Goal: Task Accomplishment & Management: Manage account settings

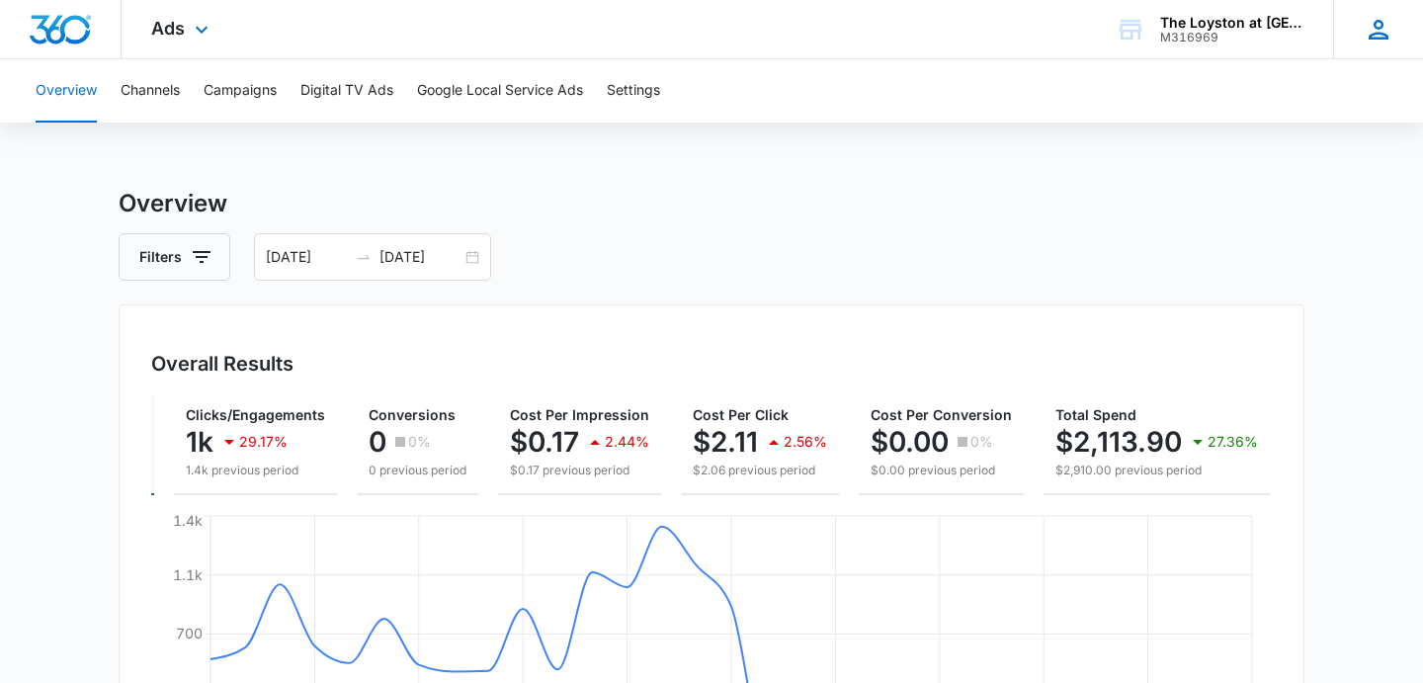
click at [1382, 29] on icon at bounding box center [1378, 30] width 30 height 30
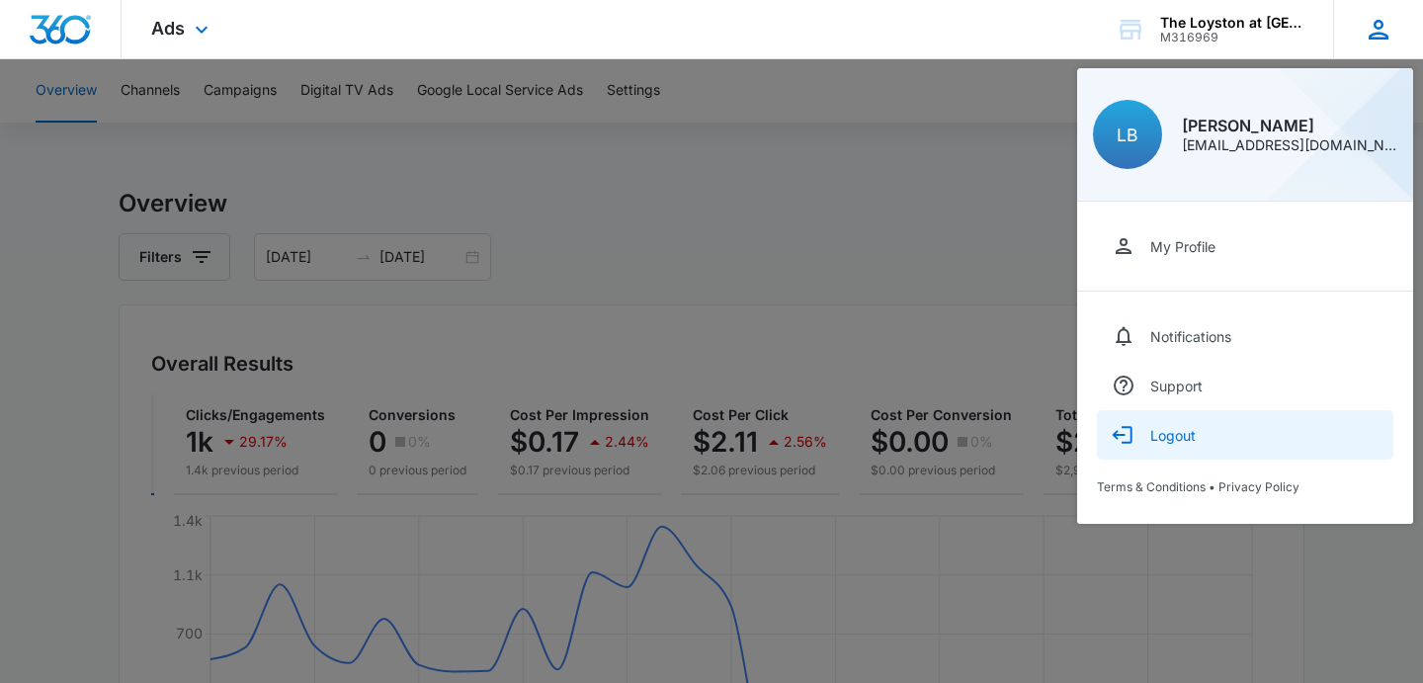
click at [1173, 442] on div "Logout" at bounding box center [1172, 435] width 45 height 17
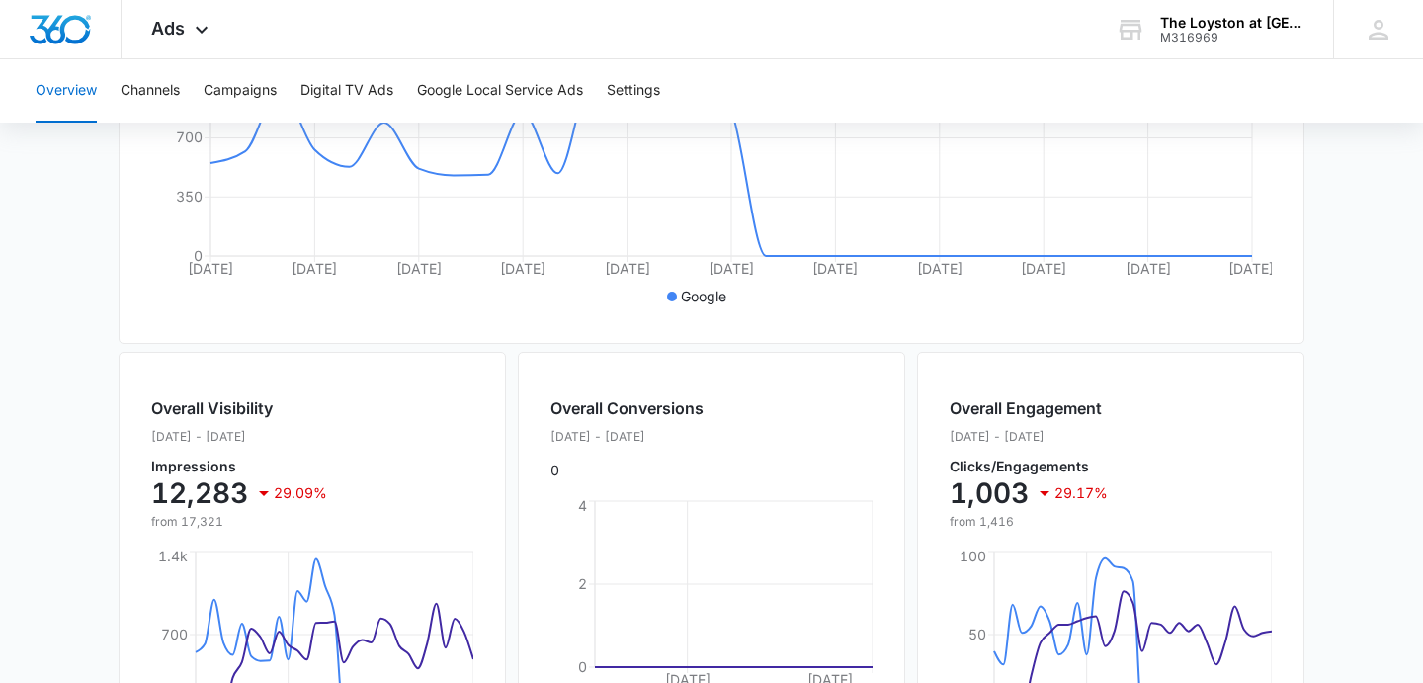
scroll to position [496, 0]
click at [1376, 34] on icon at bounding box center [1378, 30] width 30 height 30
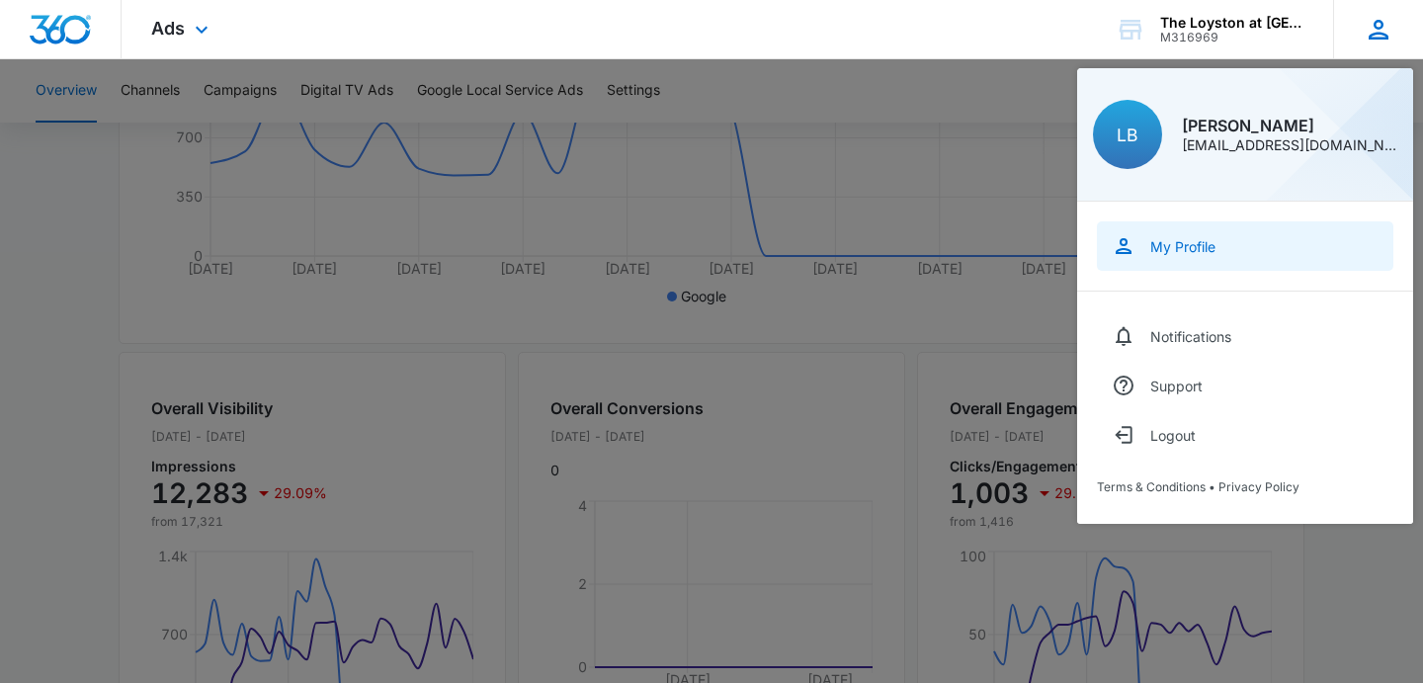
click at [1184, 241] on div "My Profile" at bounding box center [1182, 246] width 65 height 17
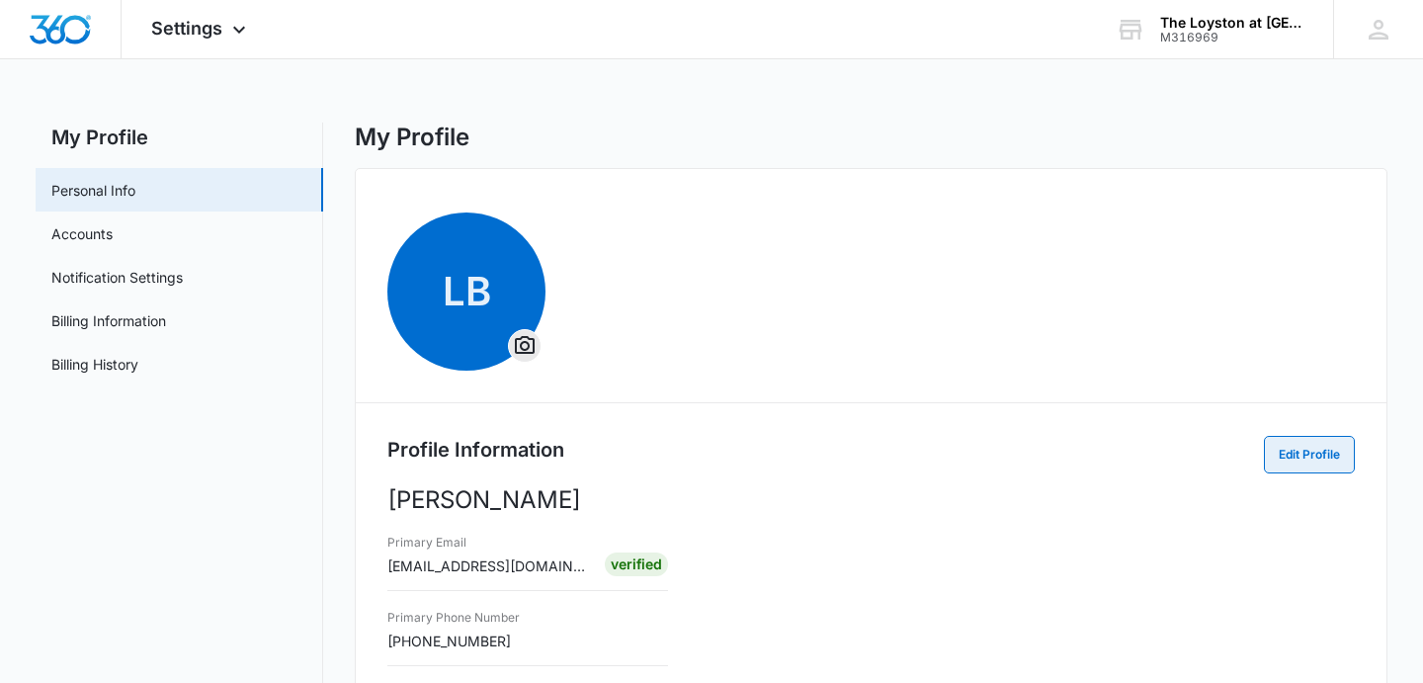
click at [1310, 459] on button "Edit Profile" at bounding box center [1309, 455] width 91 height 38
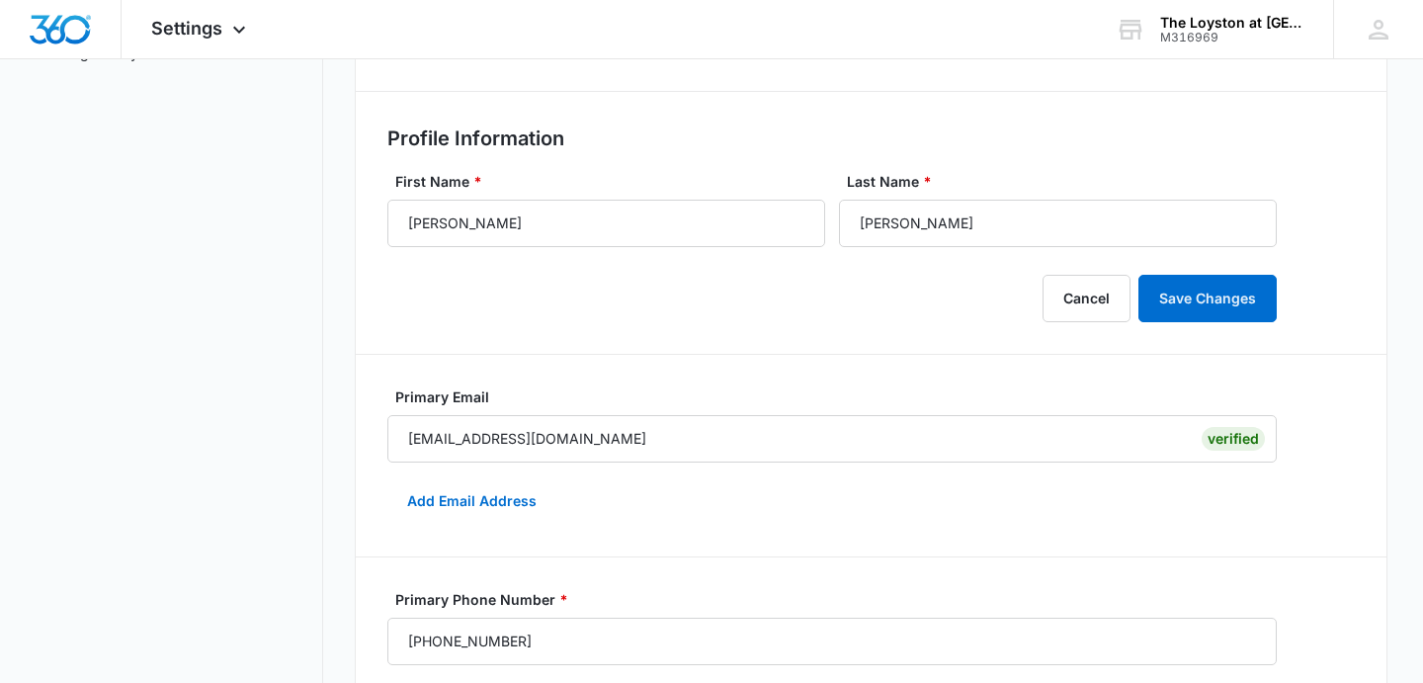
scroll to position [314, 0]
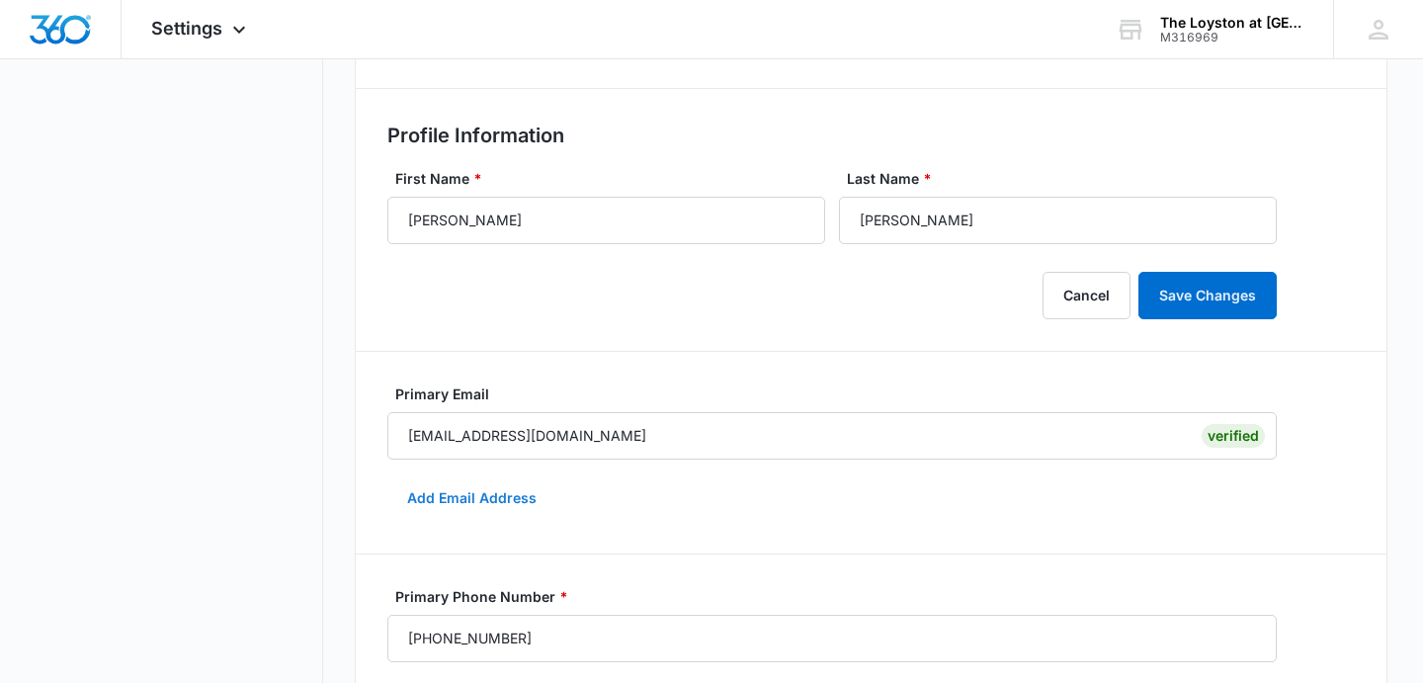
click at [484, 500] on button "Add Email Address" at bounding box center [471, 497] width 169 height 47
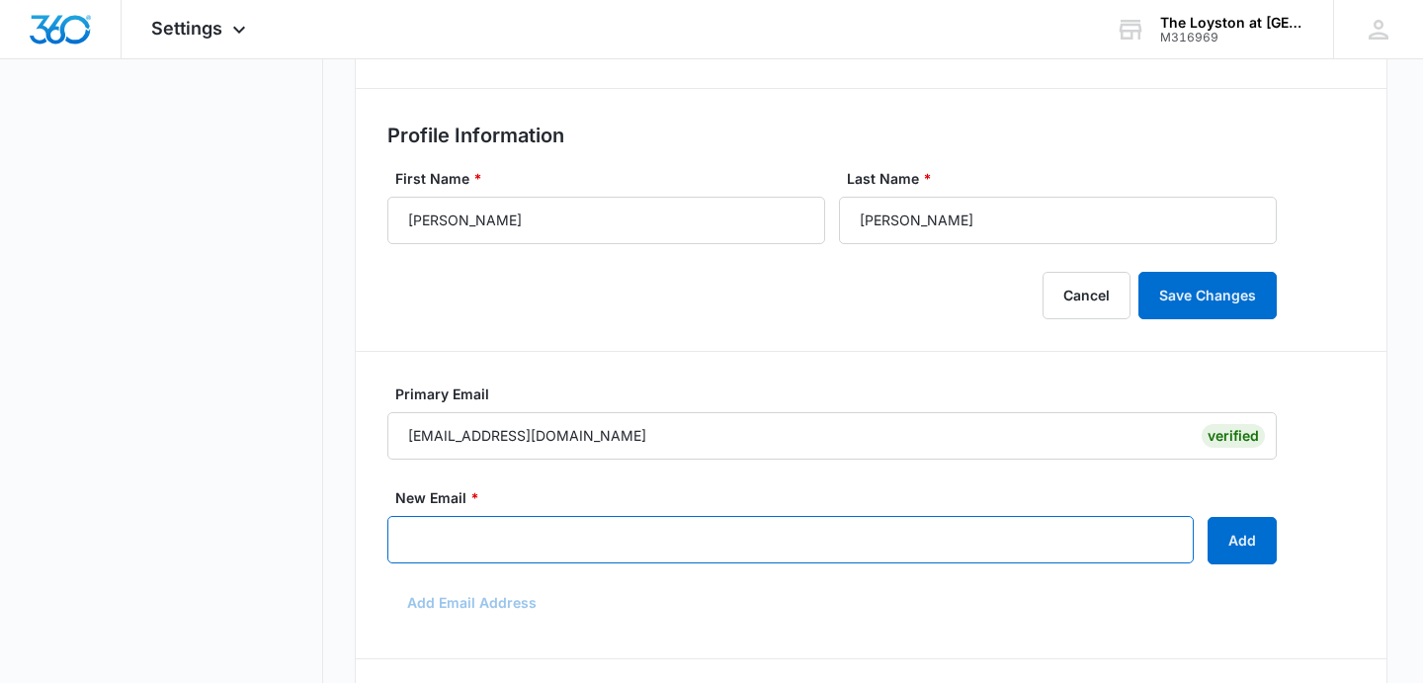
click at [481, 536] on input "New Email *" at bounding box center [790, 539] width 806 height 47
type input "info@theloyston.com"
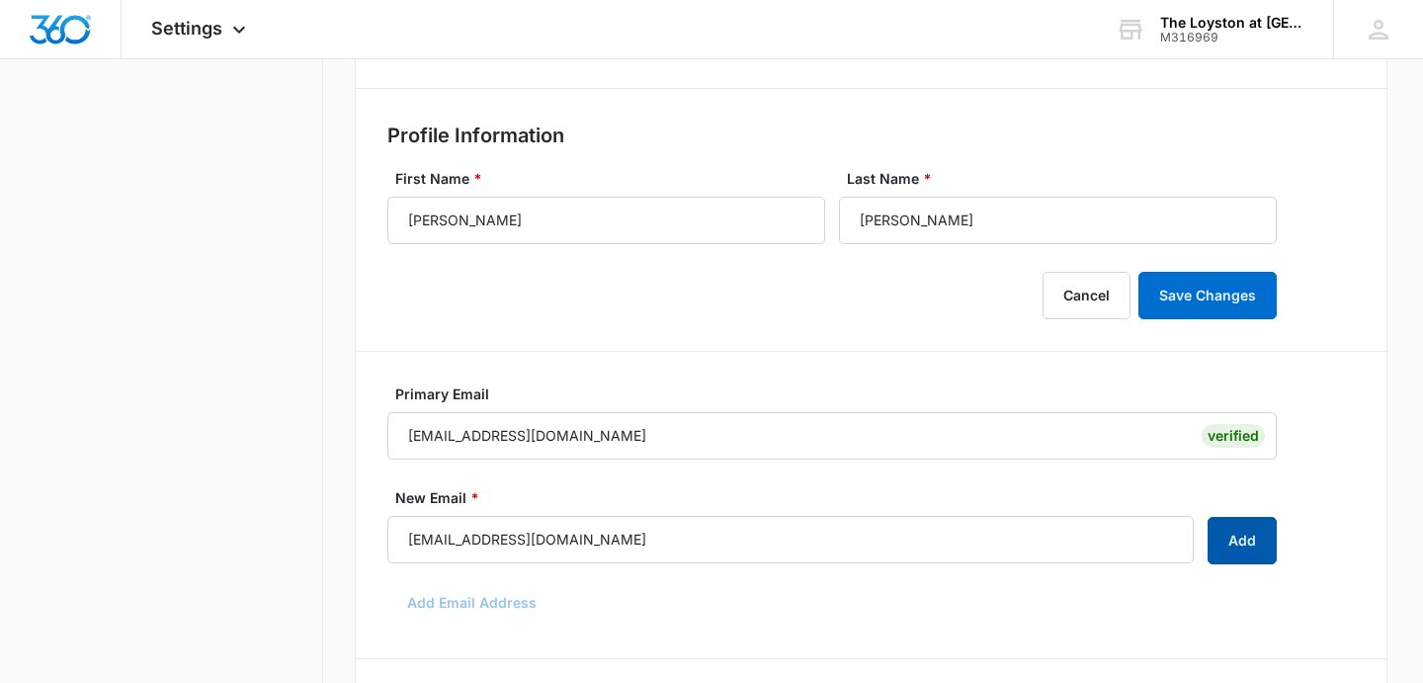
click at [1247, 549] on button "Add" at bounding box center [1241, 540] width 69 height 47
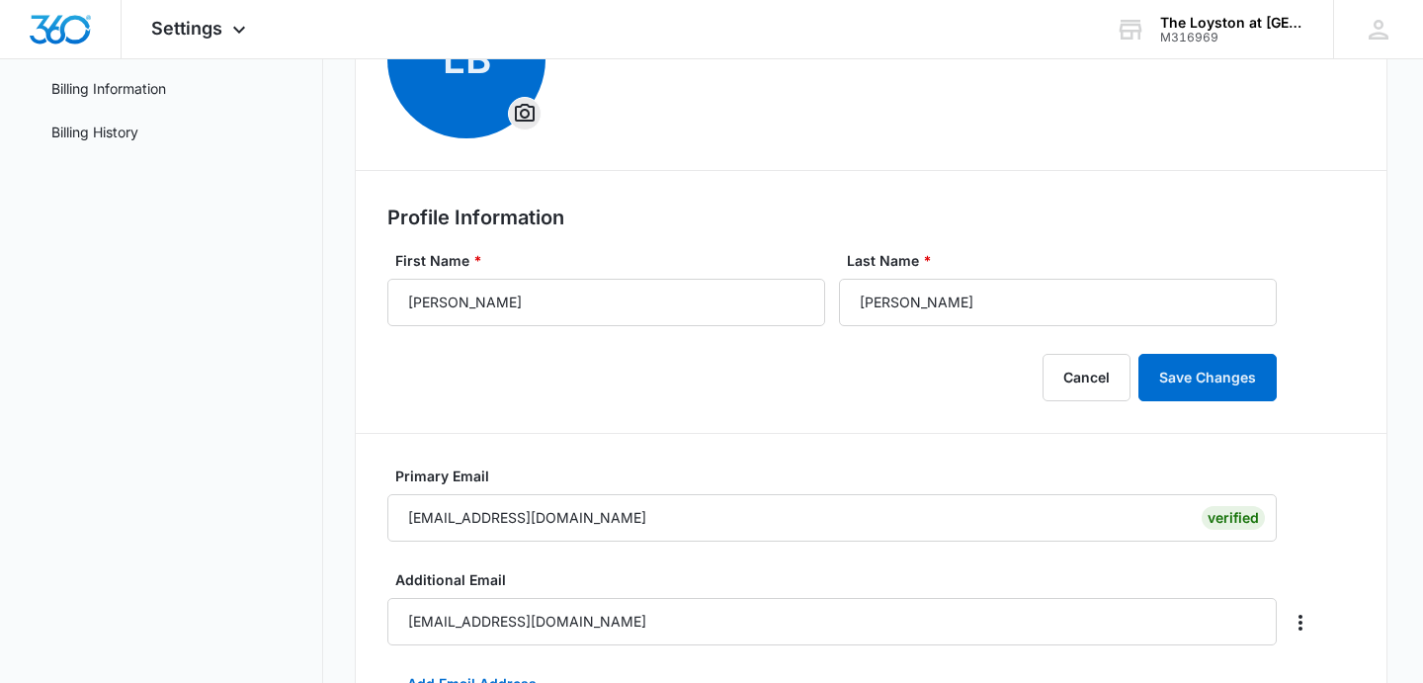
scroll to position [0, 0]
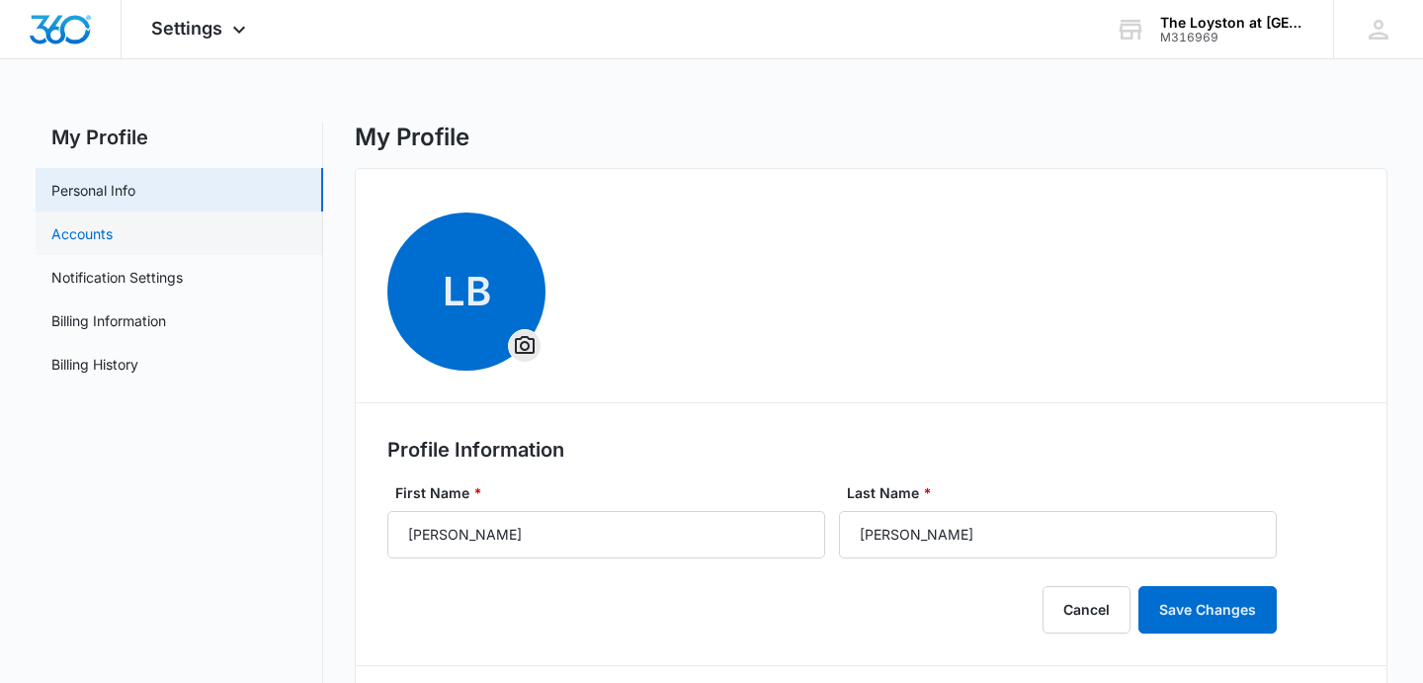
click at [77, 231] on link "Accounts" at bounding box center [81, 233] width 61 height 21
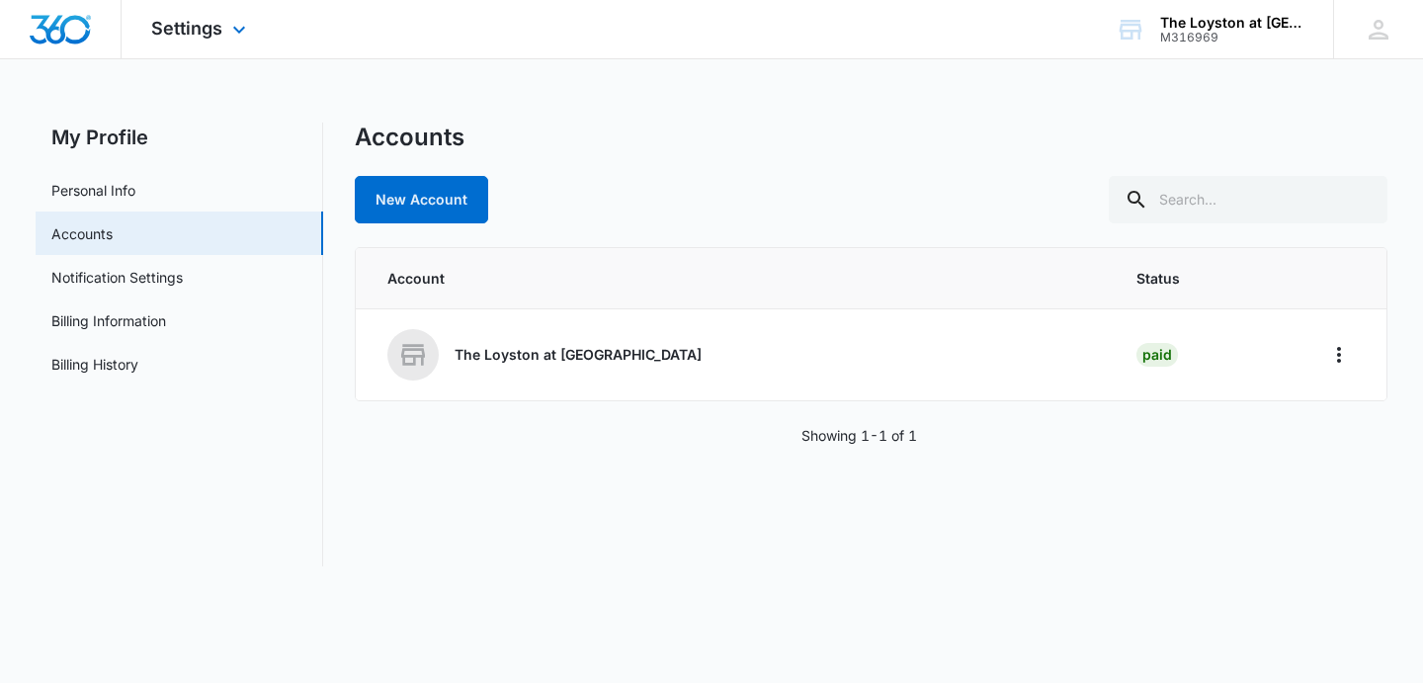
click at [44, 30] on img "Dashboard" at bounding box center [60, 30] width 63 height 30
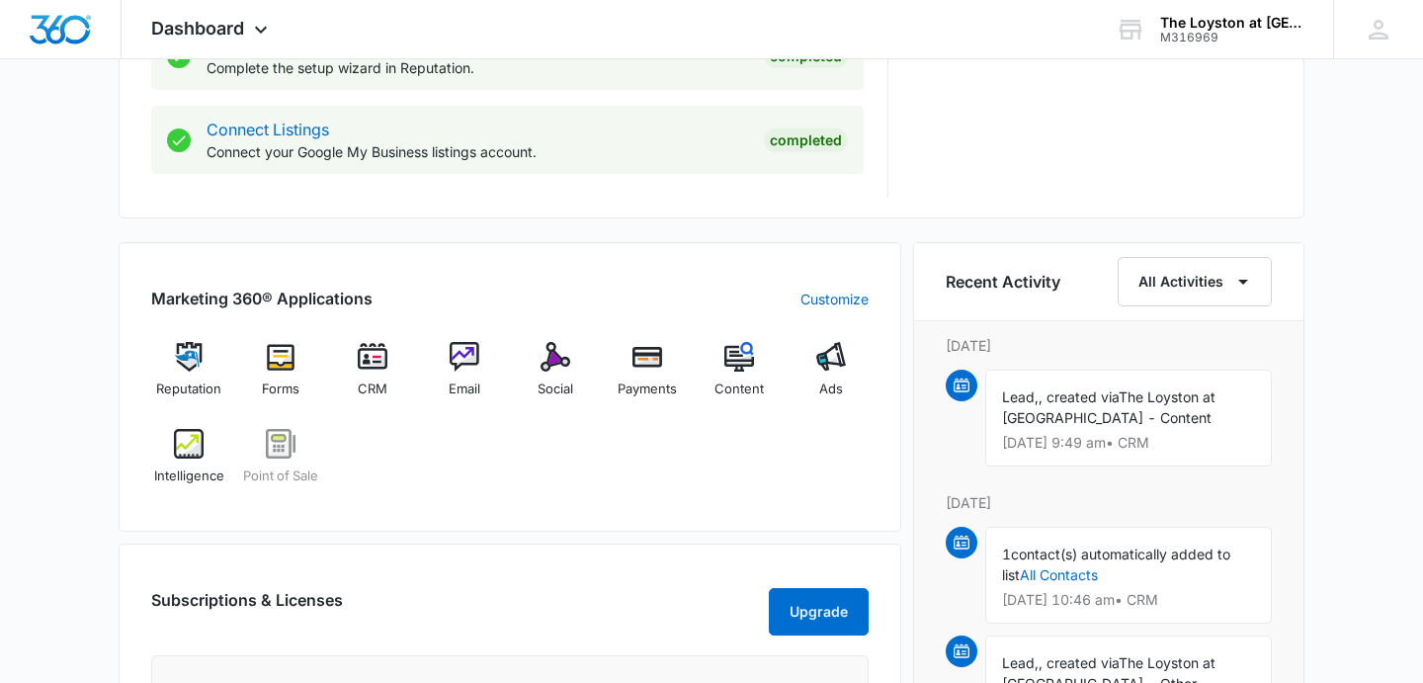
scroll to position [1058, 0]
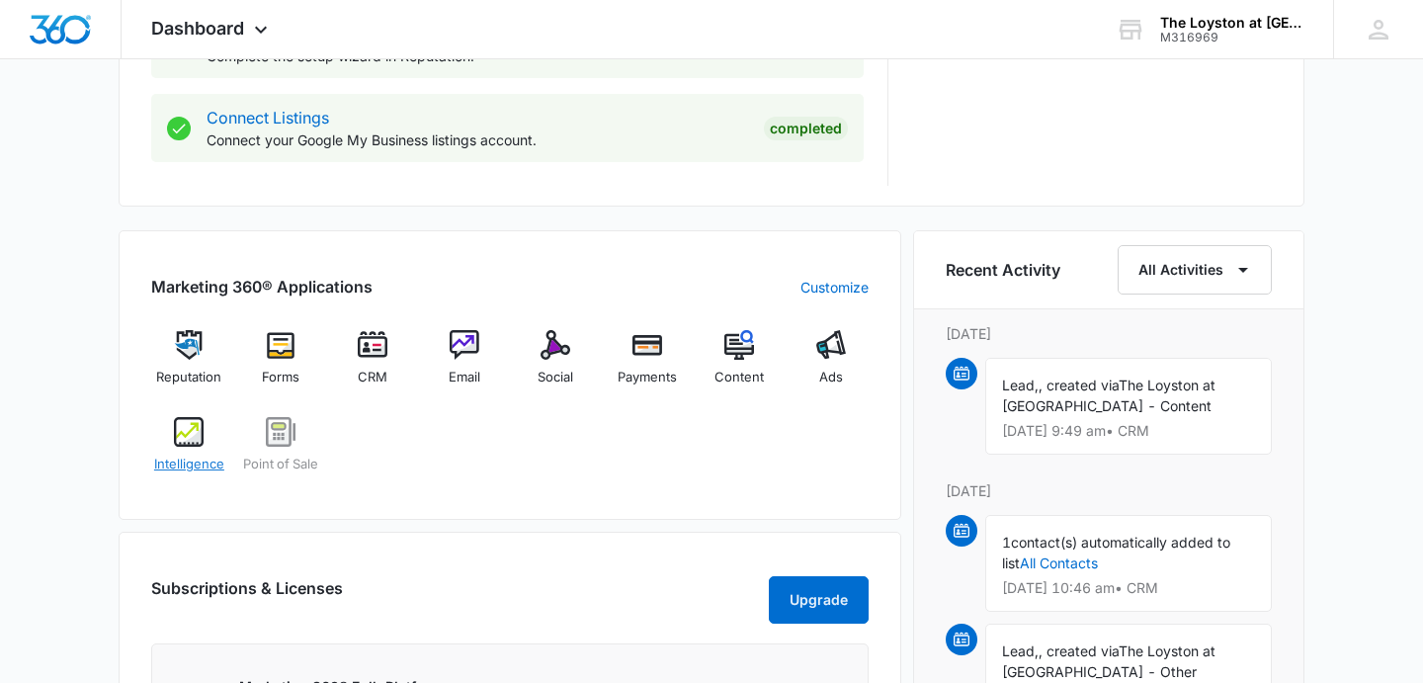
click at [194, 442] on img at bounding box center [189, 432] width 30 height 30
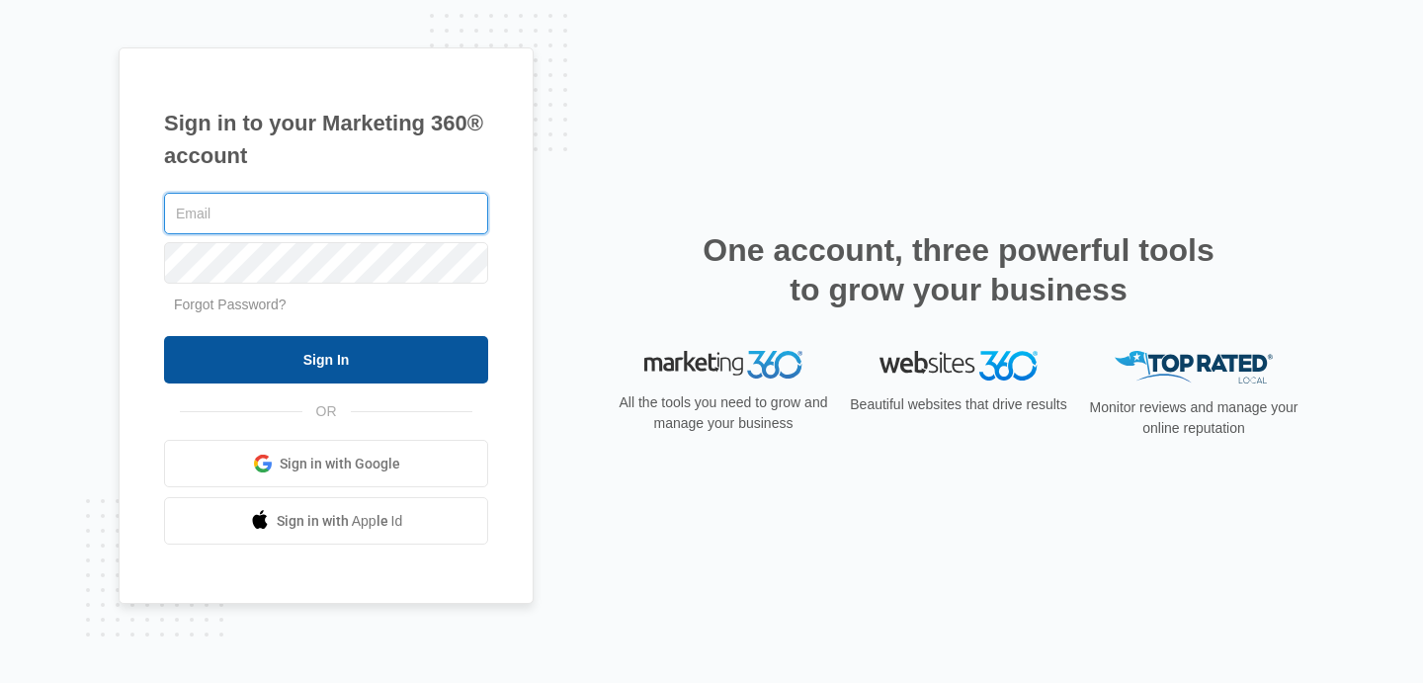
type input "[EMAIL_ADDRESS][DOMAIN_NAME]"
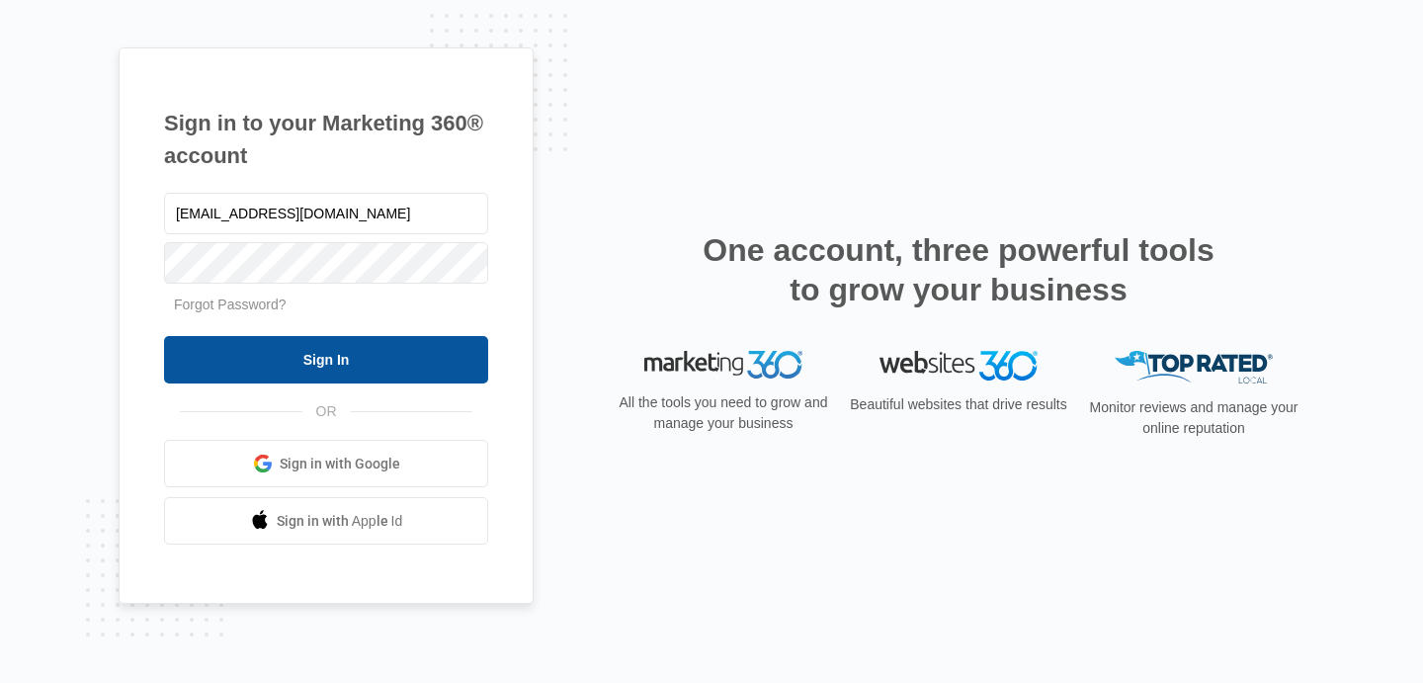
click at [334, 366] on input "Sign In" at bounding box center [326, 359] width 324 height 47
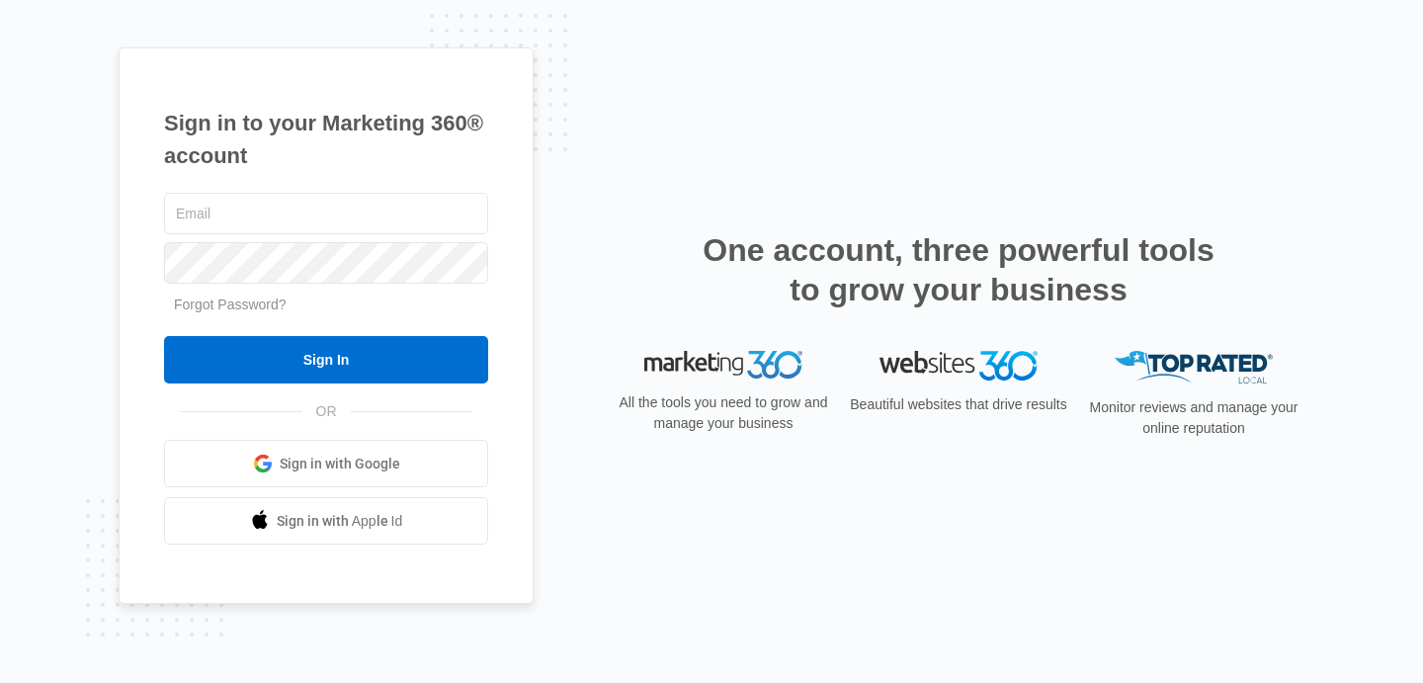
type input "[EMAIL_ADDRESS][DOMAIN_NAME]"
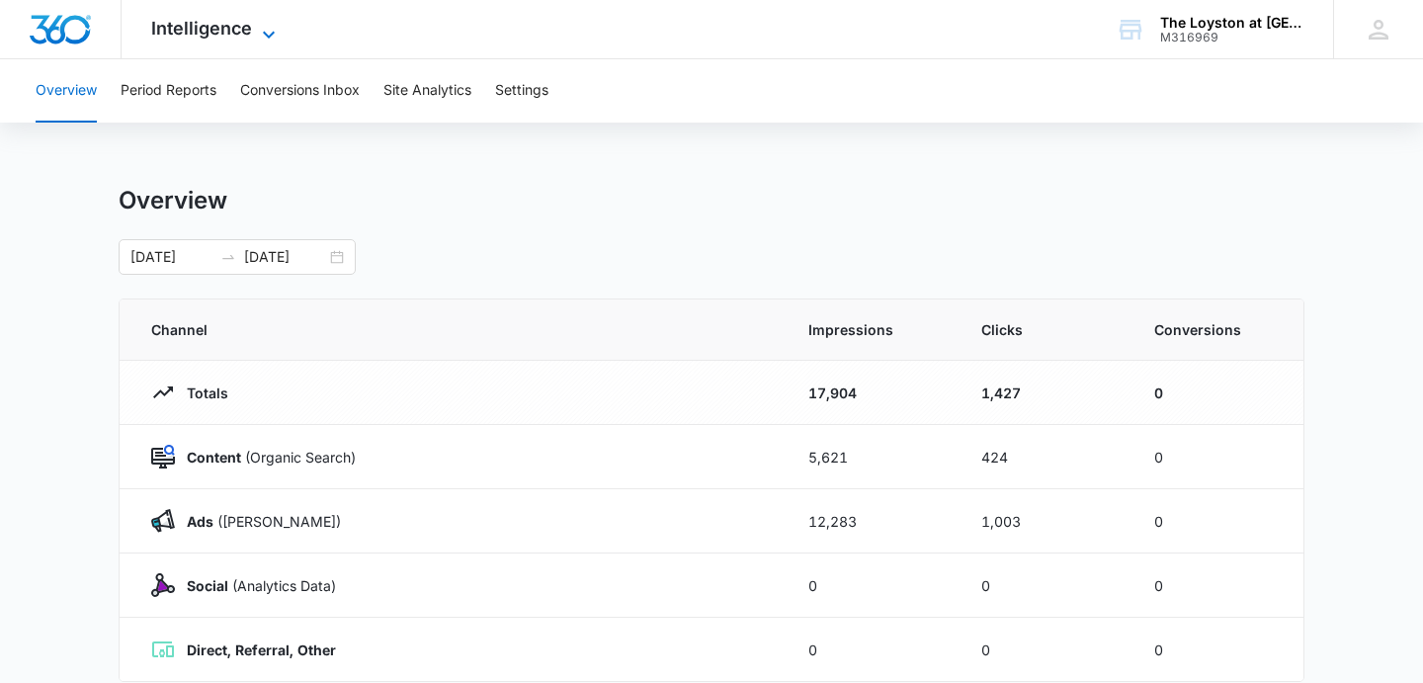
click at [250, 26] on span "Intelligence" at bounding box center [201, 28] width 101 height 21
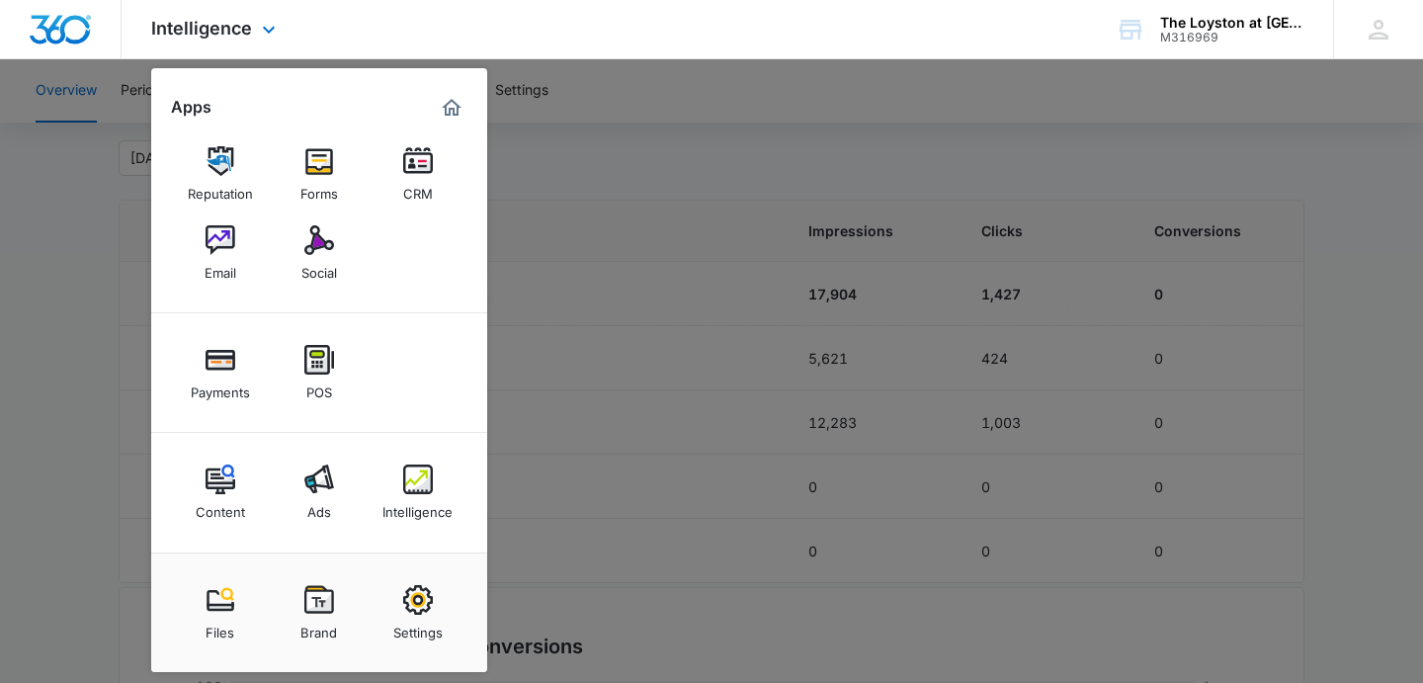
scroll to position [102, 0]
click at [418, 475] on img at bounding box center [418, 479] width 30 height 30
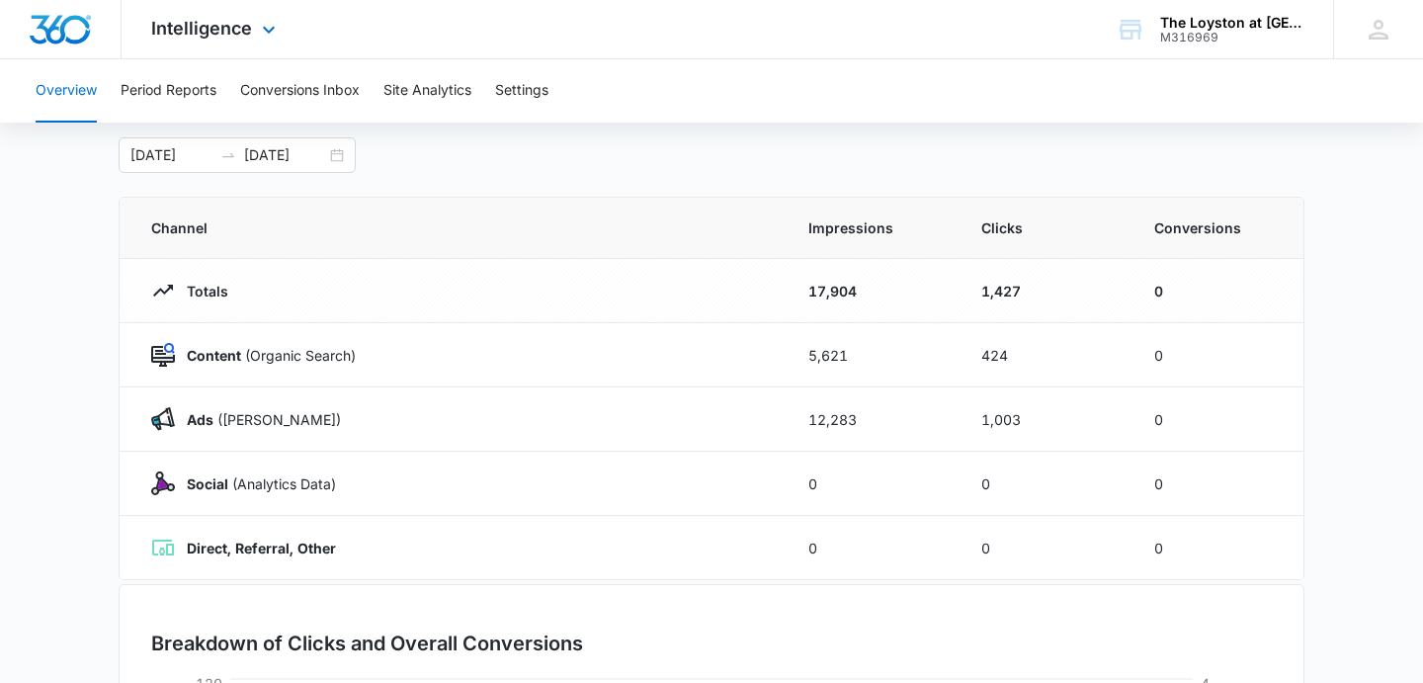
scroll to position [0, 0]
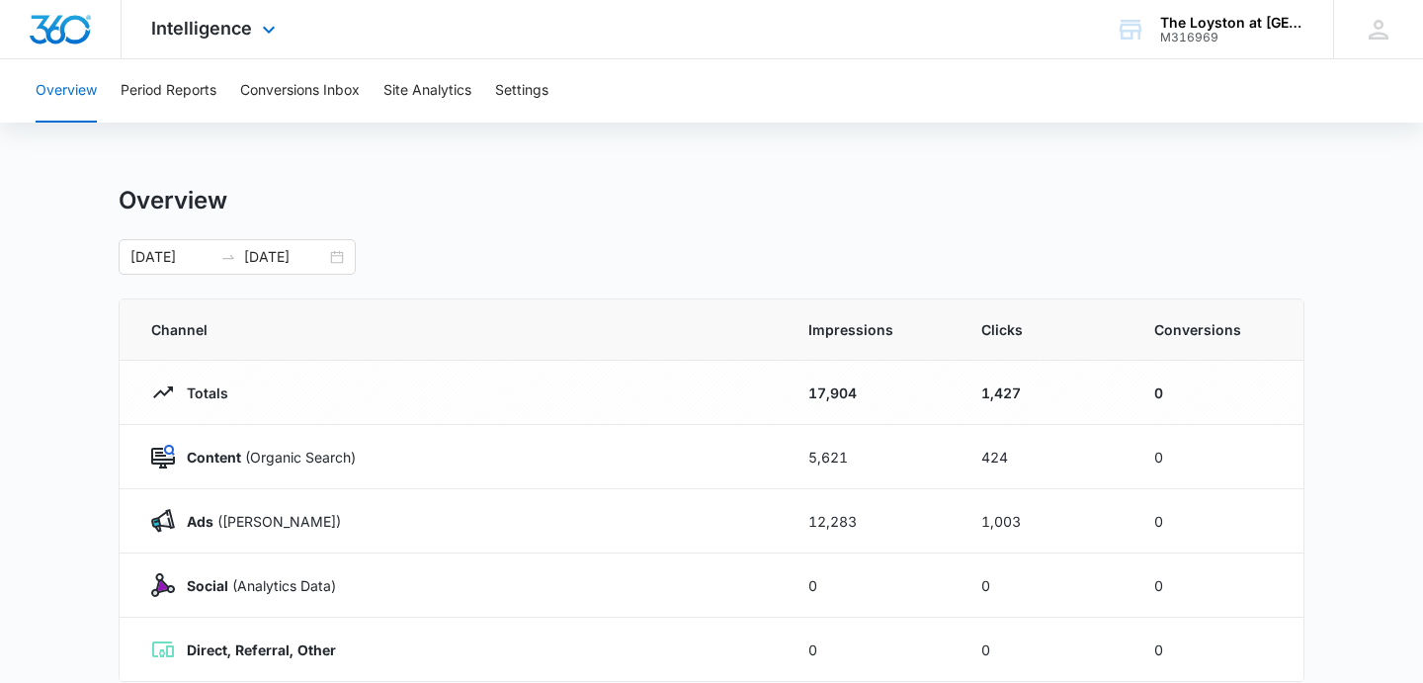
click at [253, 24] on div "Intelligence Apps Reputation Forms CRM Email Social Payments POS Content Ads In…" at bounding box center [216, 29] width 189 height 58
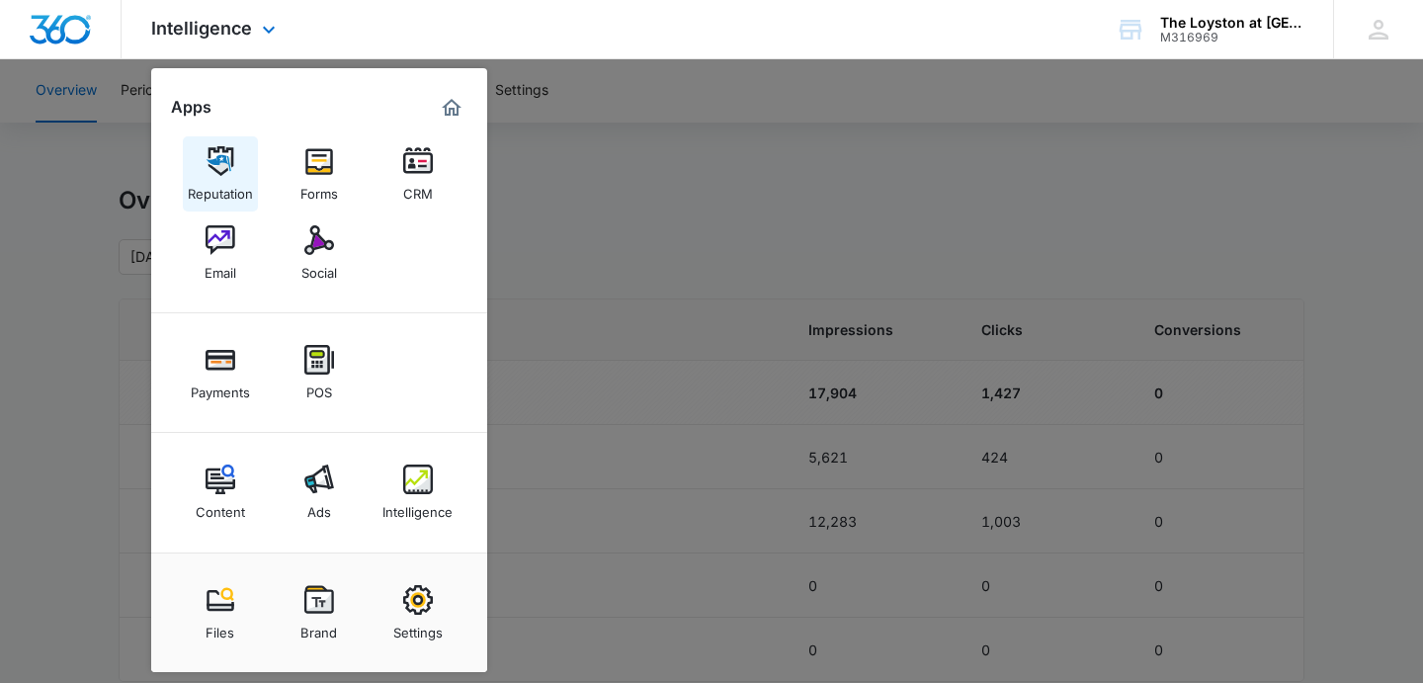
click at [211, 157] on img at bounding box center [220, 161] width 30 height 30
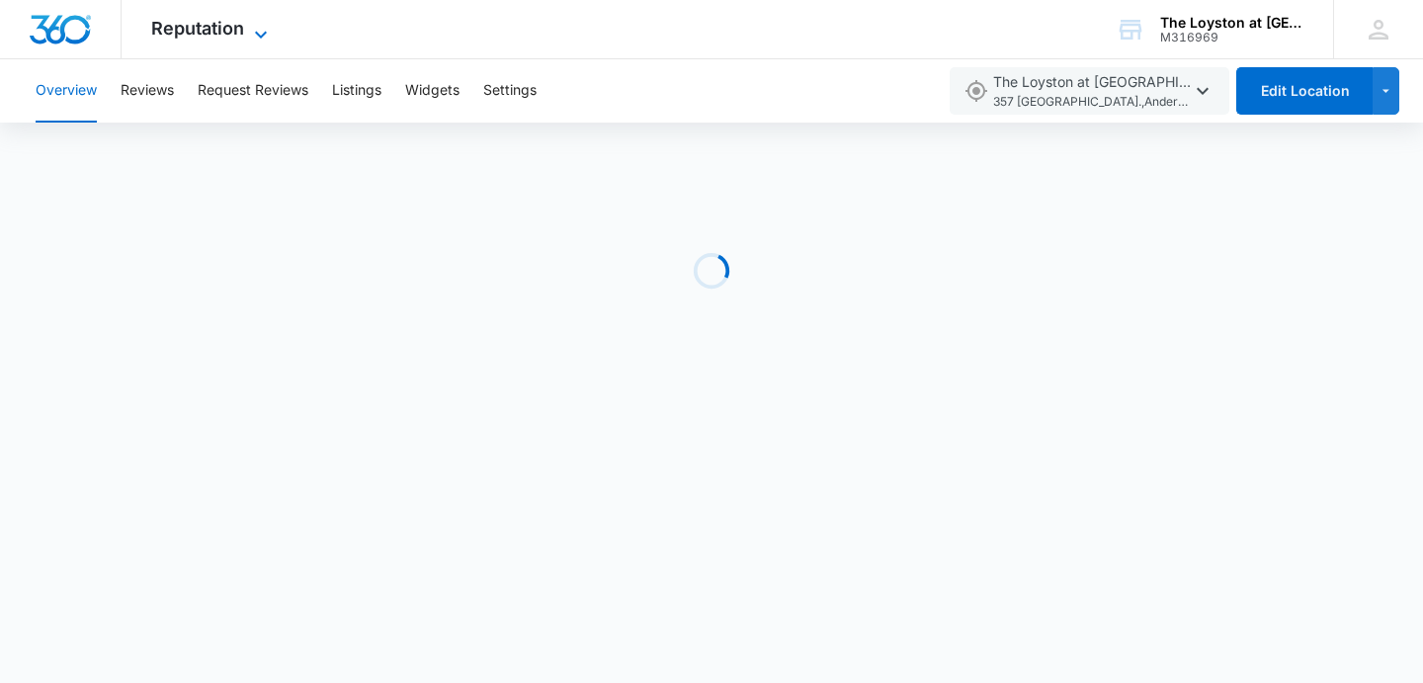
click at [260, 26] on icon at bounding box center [261, 35] width 24 height 24
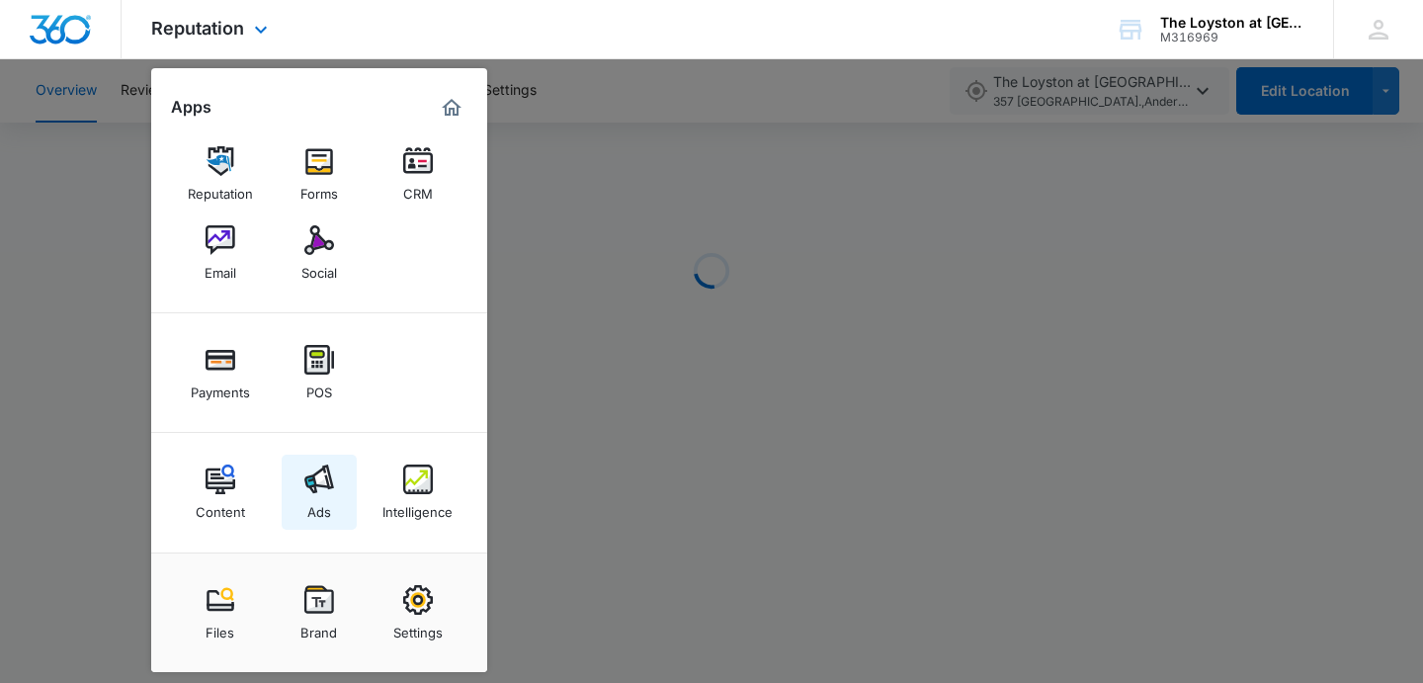
click at [311, 493] on img at bounding box center [319, 479] width 30 height 30
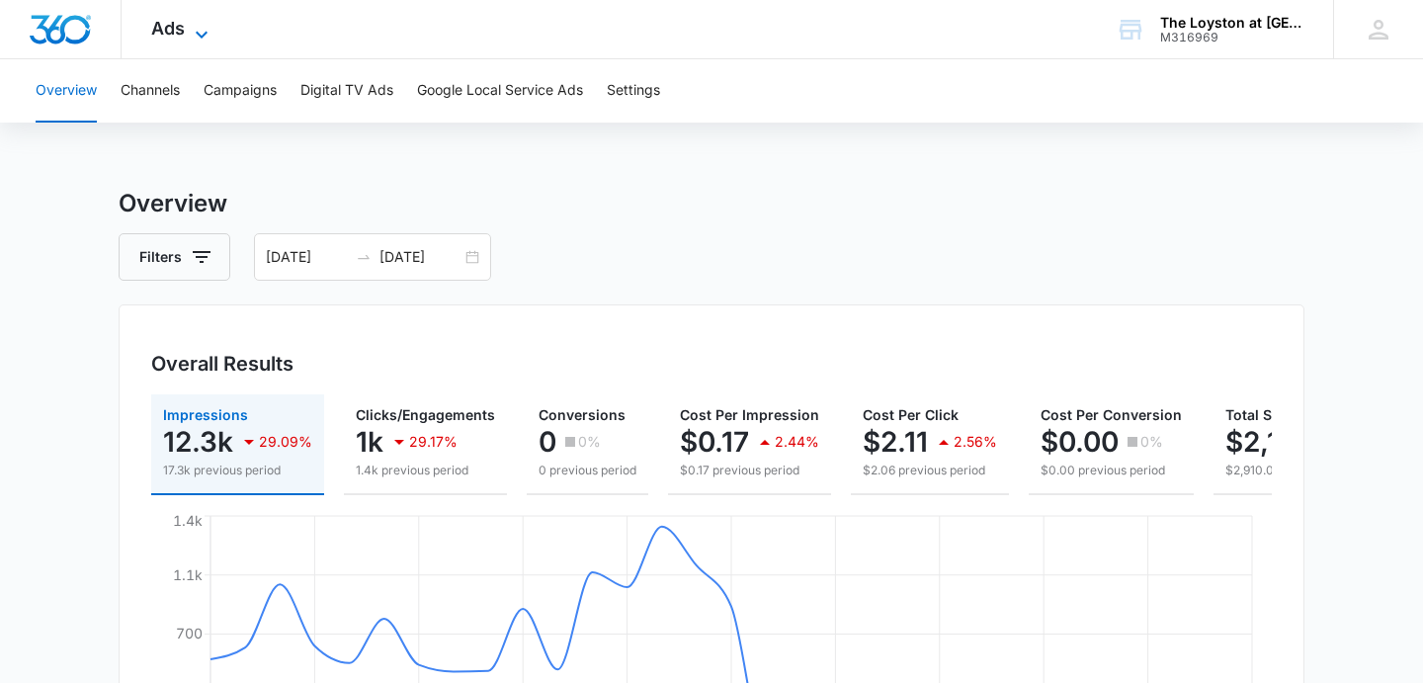
click at [200, 30] on icon at bounding box center [202, 35] width 24 height 24
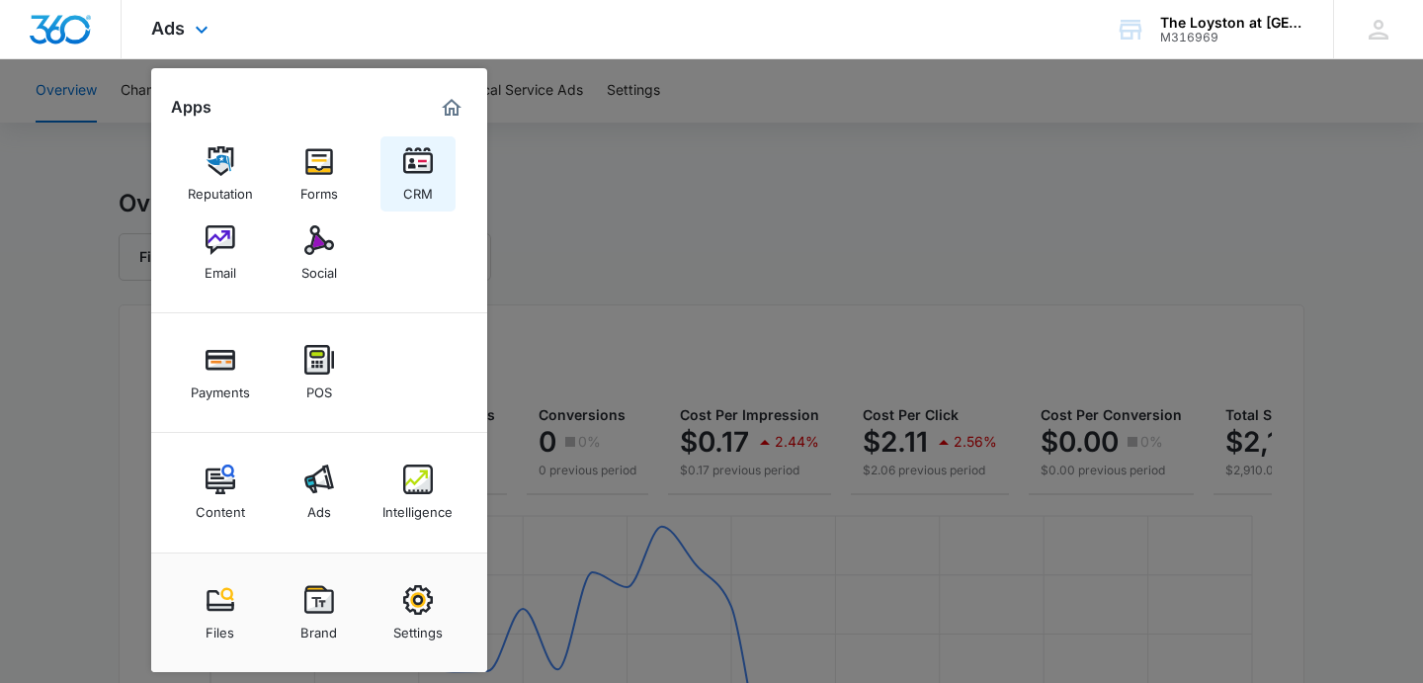
click at [420, 161] on img at bounding box center [418, 161] width 30 height 30
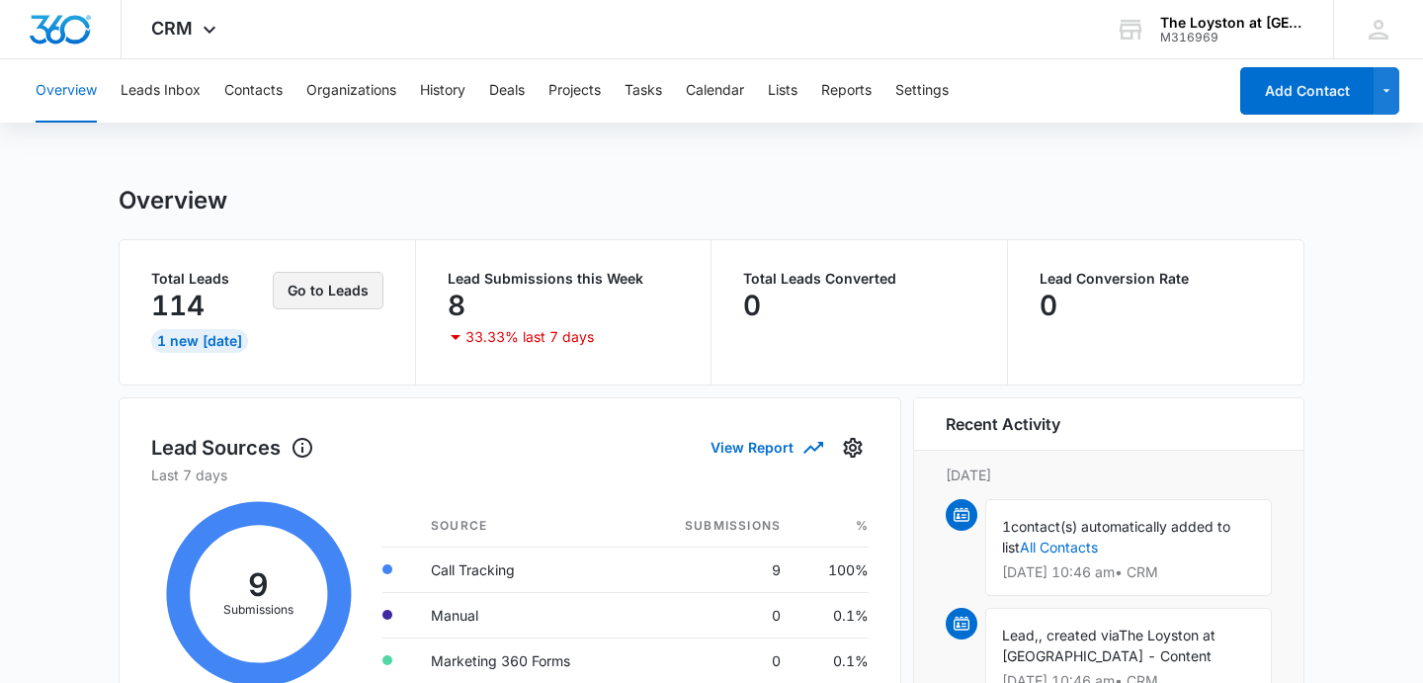
click at [334, 287] on button "Go to Leads" at bounding box center [328, 291] width 111 height 38
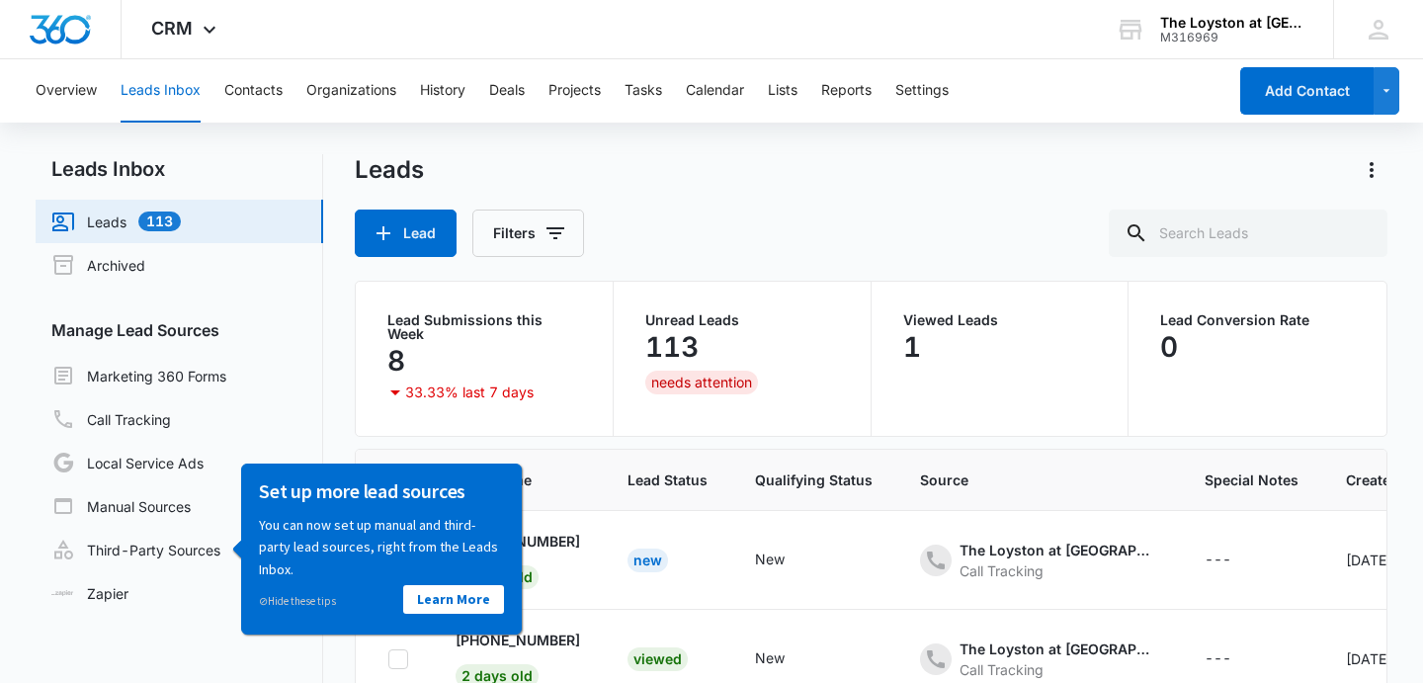
click at [1397, 357] on main "Leads Inbox Leads 113 Archived Manage Lead Sources Marketing 360 Forms Call Tra…" at bounding box center [711, 501] width 1423 height 695
click at [568, 491] on th "Lead Name" at bounding box center [518, 480] width 172 height 61
click at [455, 607] on link "Learn More" at bounding box center [452, 598] width 101 height 29
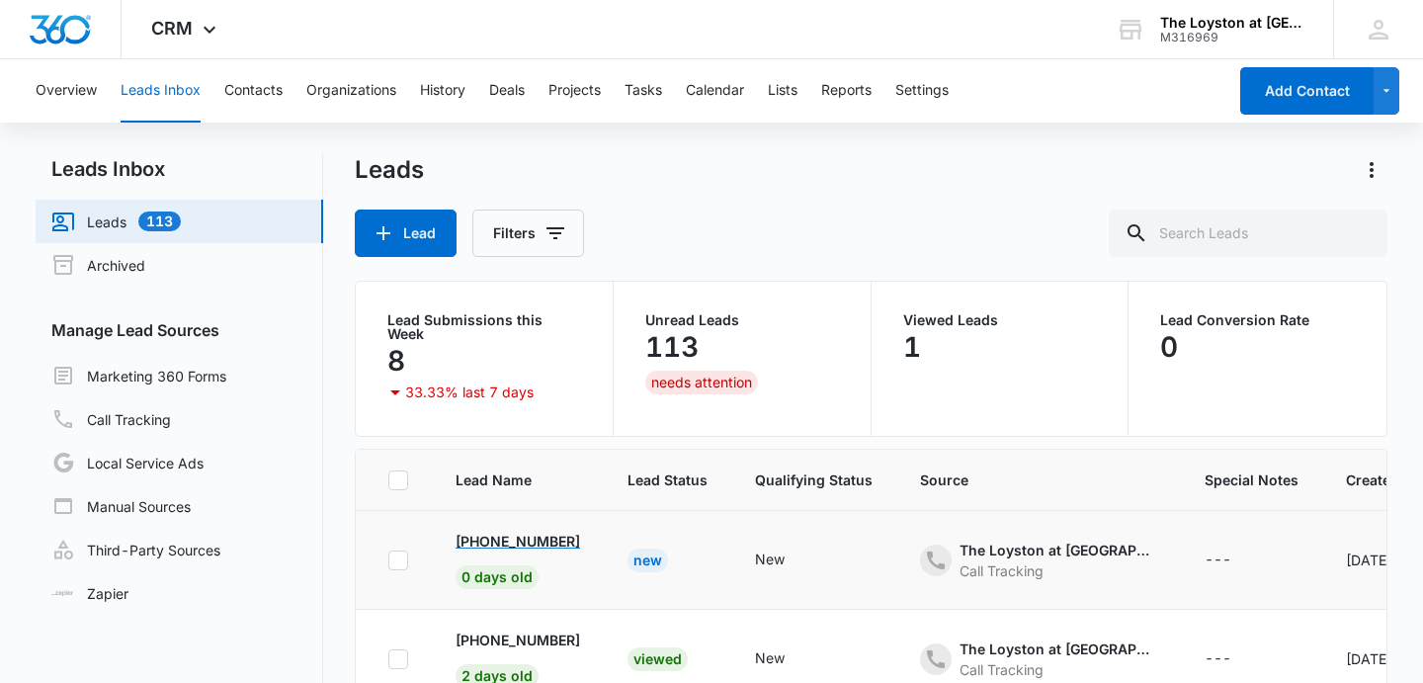
click at [509, 531] on p "+16293450337" at bounding box center [517, 541] width 124 height 21
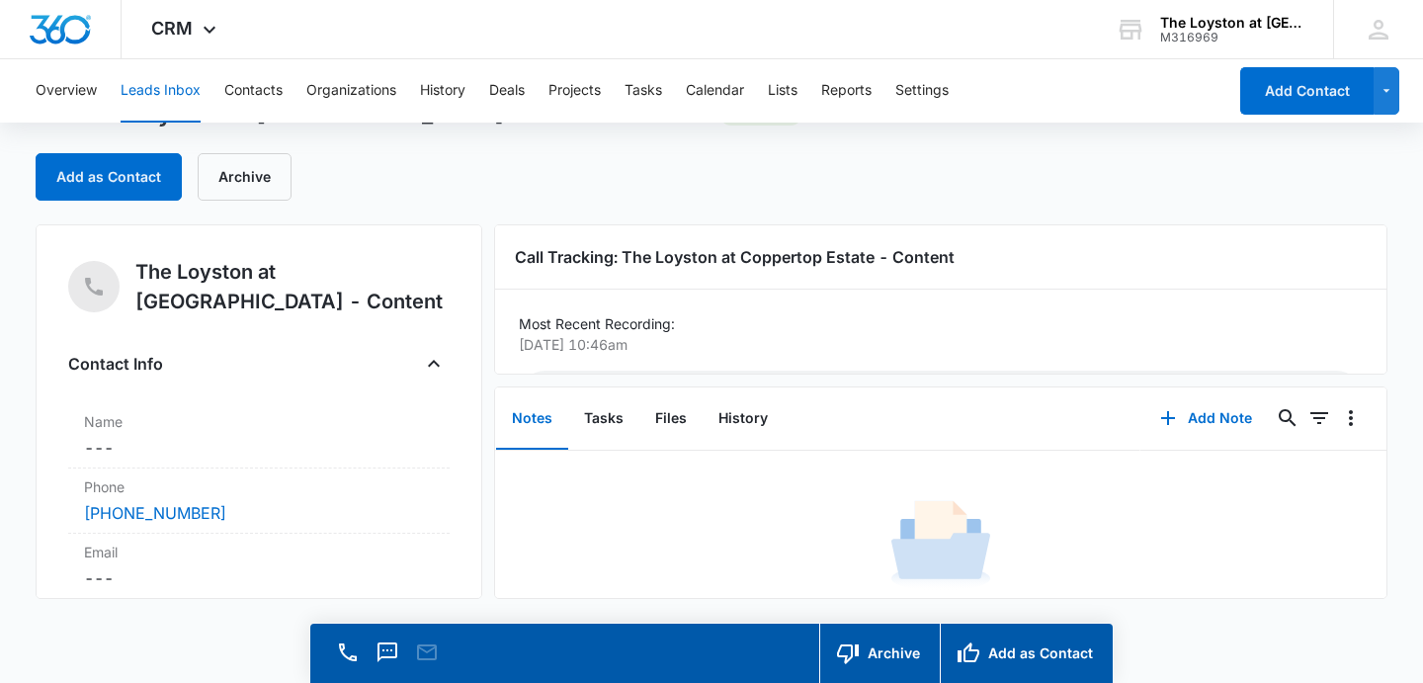
scroll to position [80, 0]
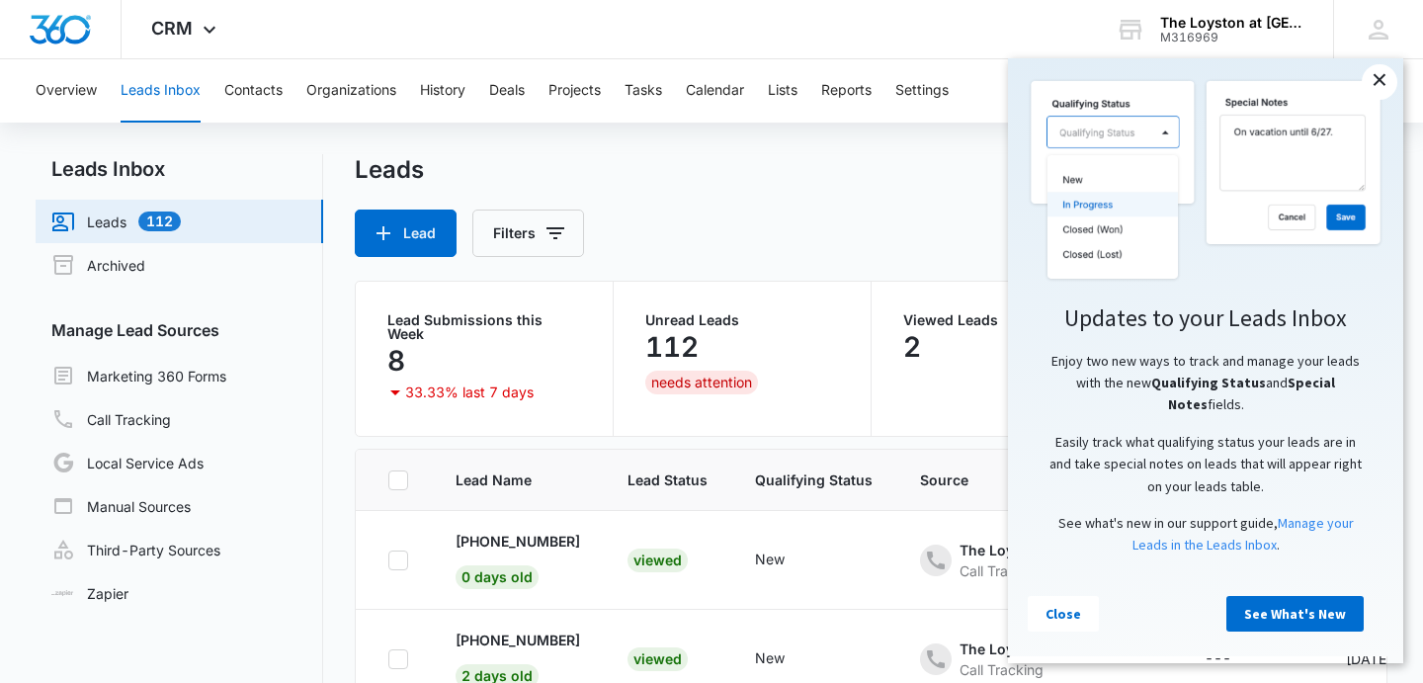
click at [1376, 82] on link "×" at bounding box center [1379, 82] width 36 height 36
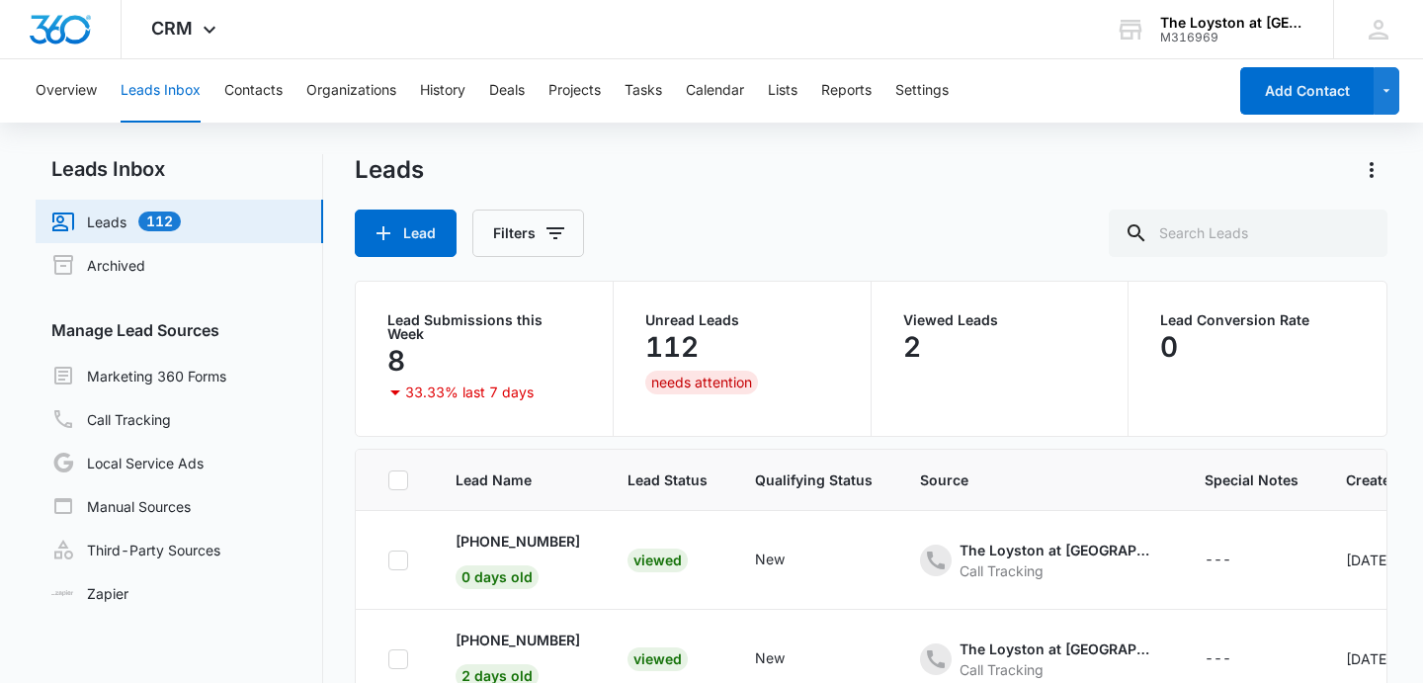
click at [393, 472] on icon at bounding box center [398, 480] width 18 height 18
click at [388, 479] on input "checkbox" at bounding box center [387, 479] width 1 height 1
checkbox input "true"
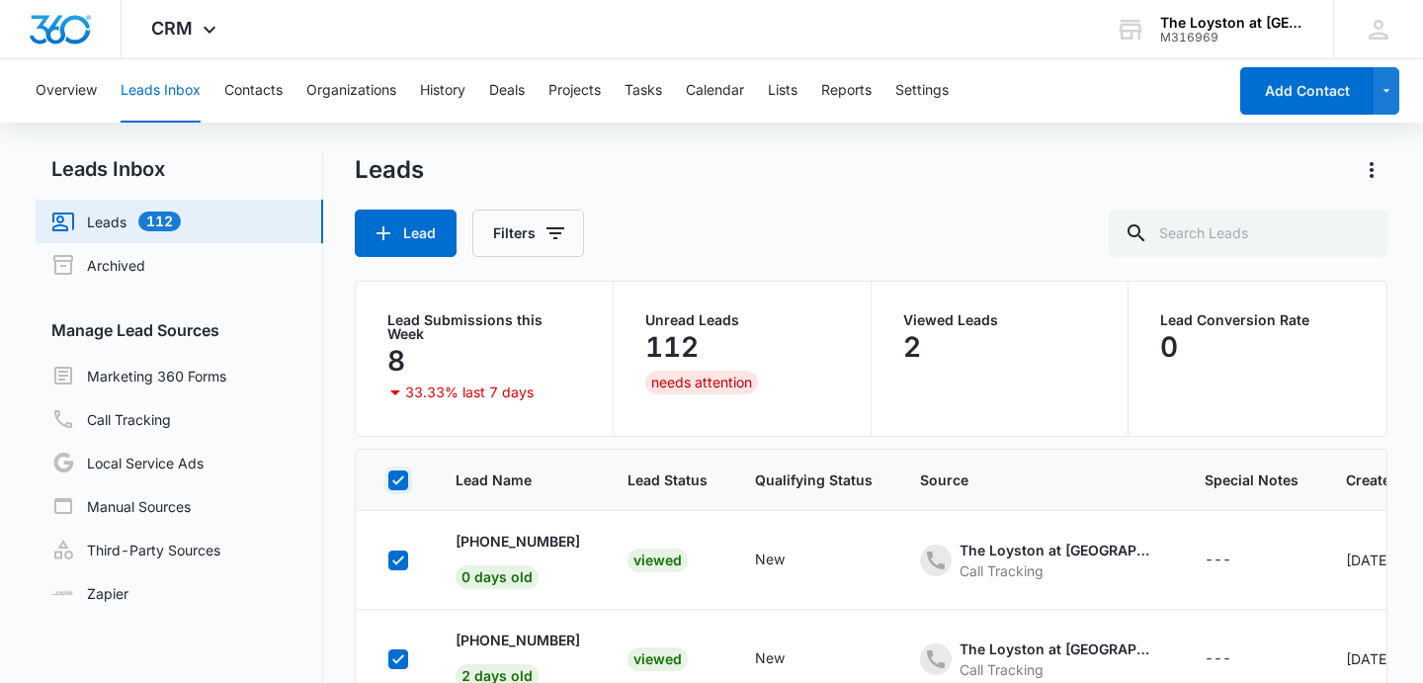
checkbox input "true"
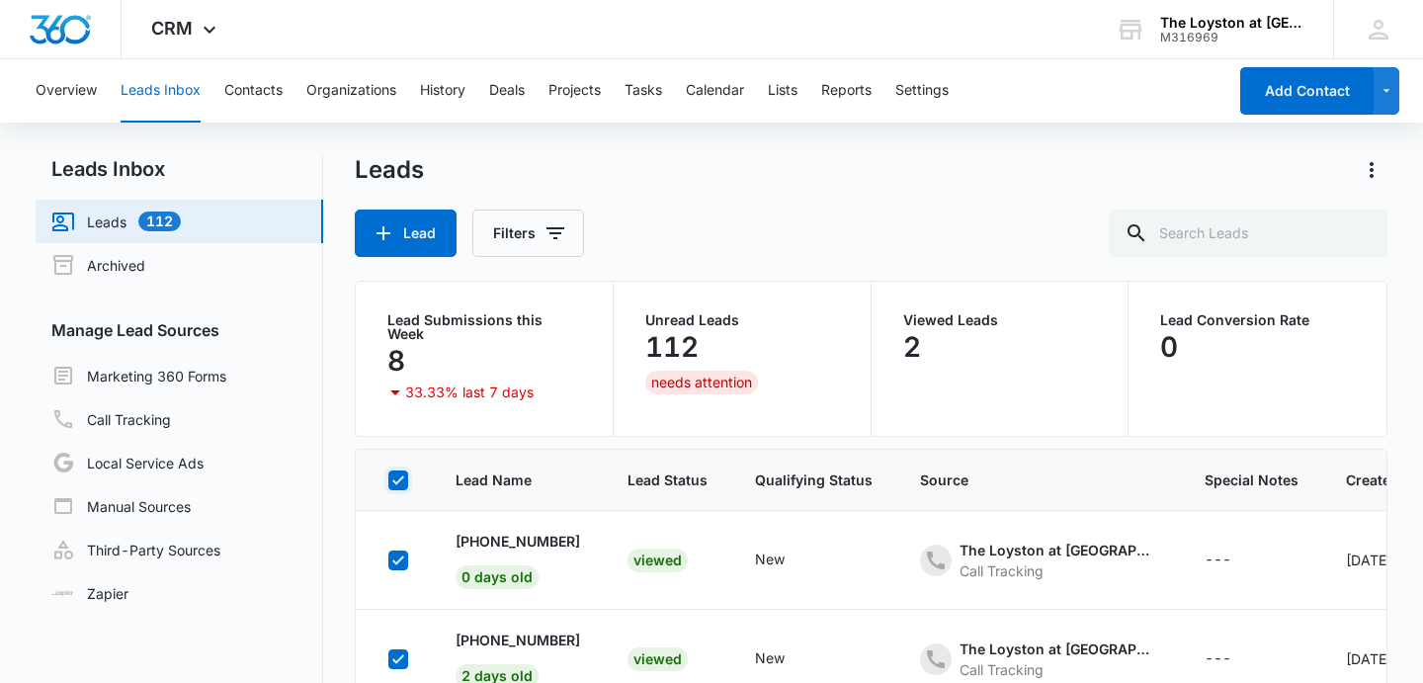
checkbox input "true"
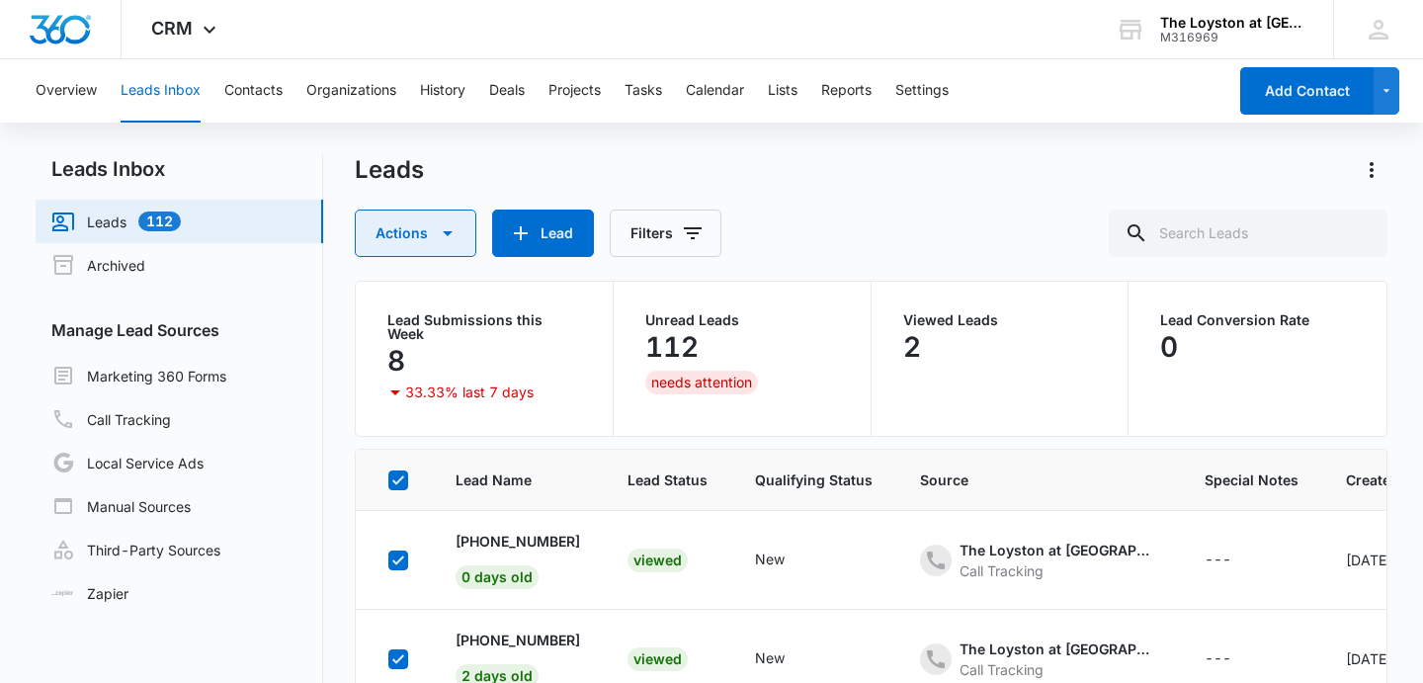
click at [452, 237] on icon "button" at bounding box center [448, 233] width 24 height 24
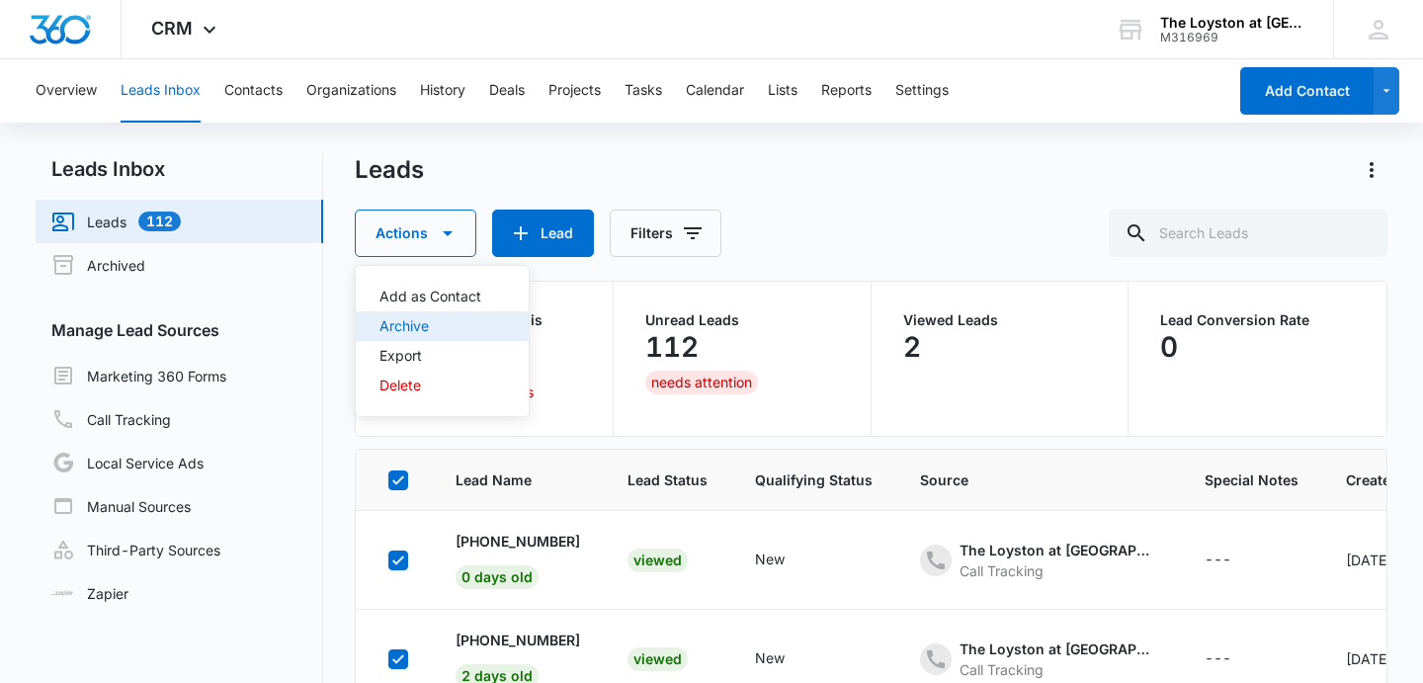
click at [417, 325] on div "Archive" at bounding box center [430, 326] width 102 height 14
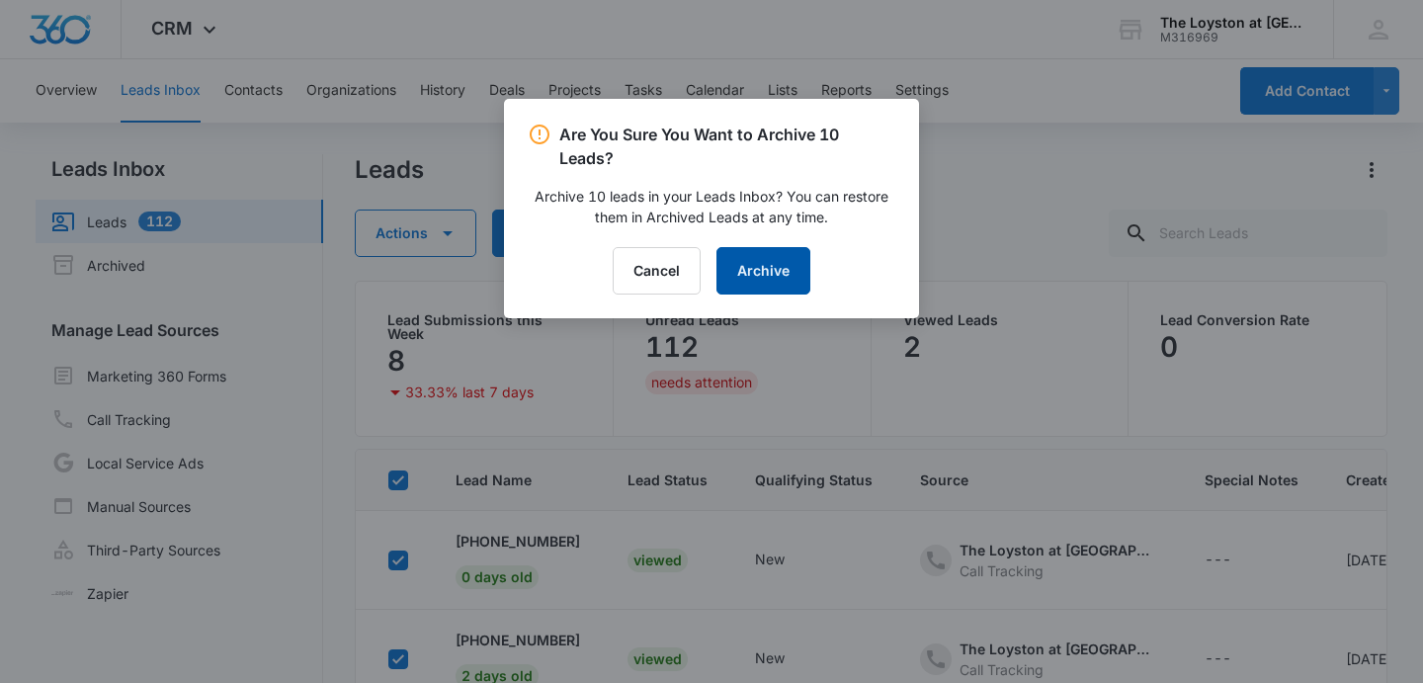
click at [779, 265] on button "Archive" at bounding box center [763, 270] width 94 height 47
checkbox input "false"
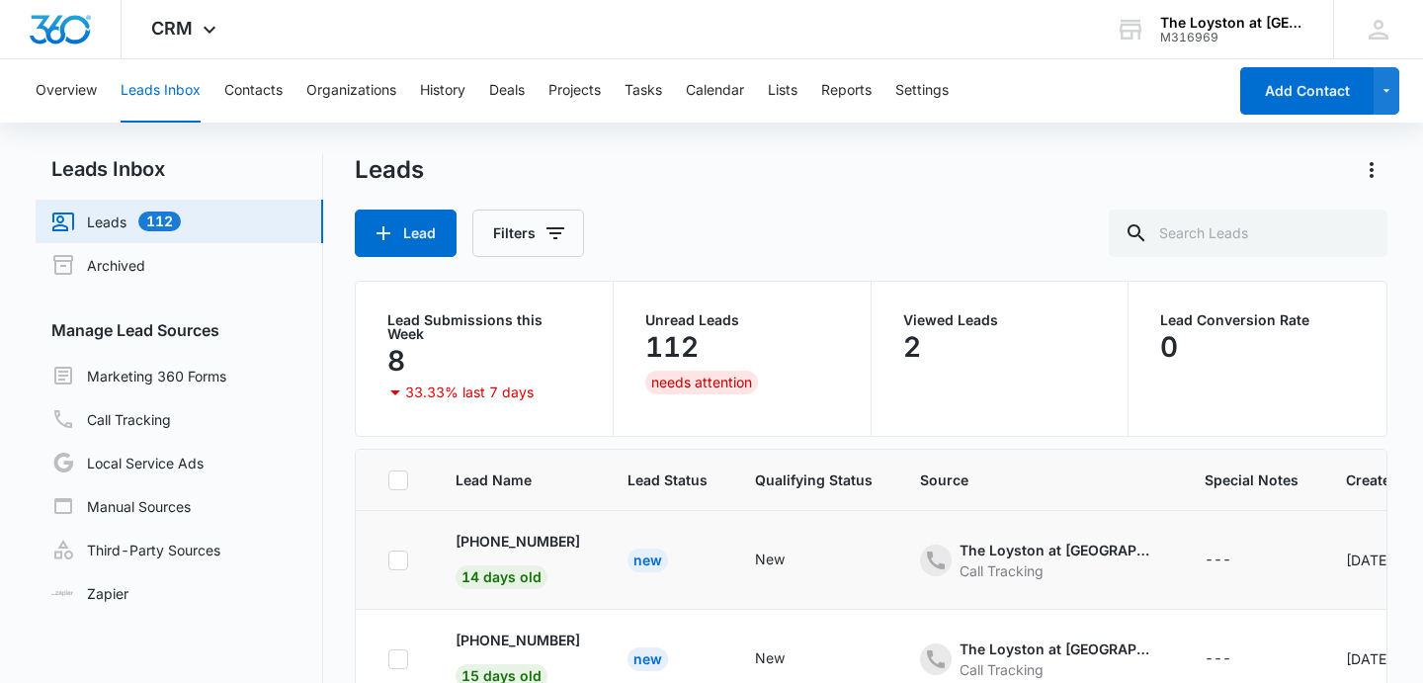
scroll to position [84, 0]
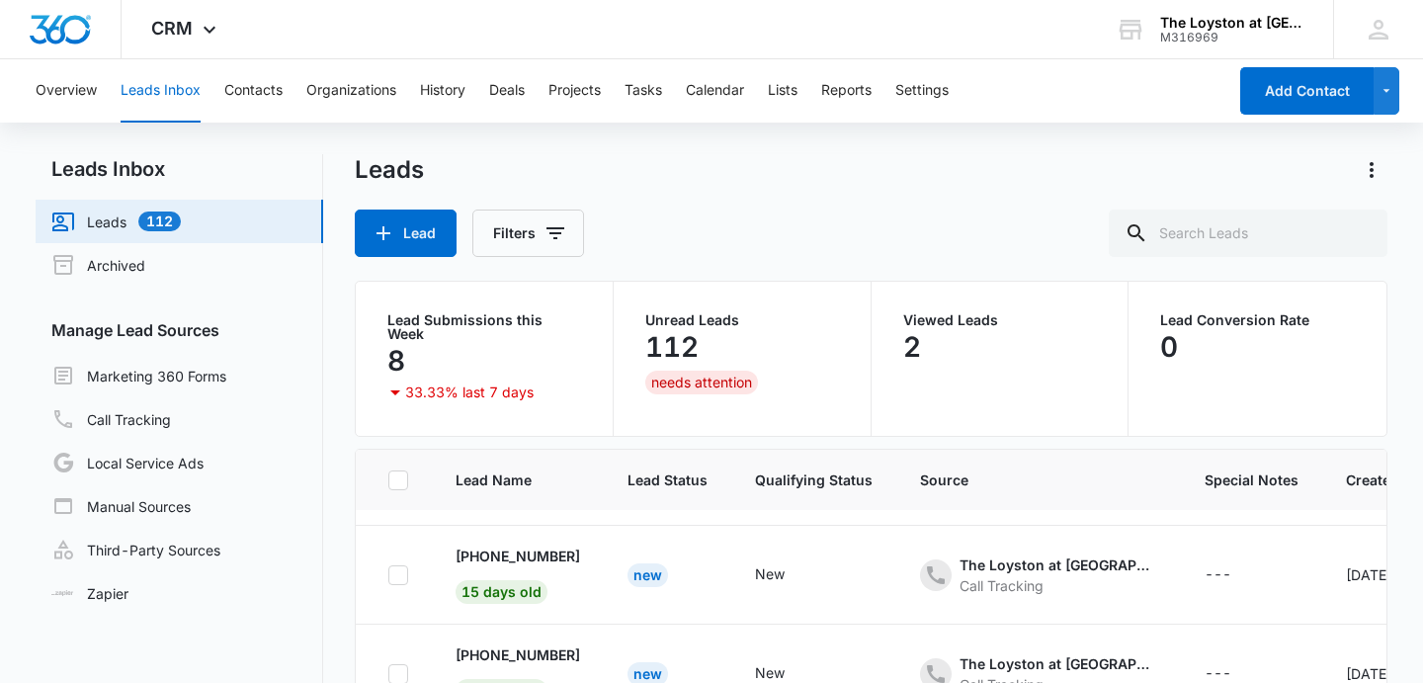
click at [394, 475] on icon at bounding box center [398, 479] width 12 height 9
click at [388, 479] on input "checkbox" at bounding box center [387, 479] width 1 height 1
checkbox input "true"
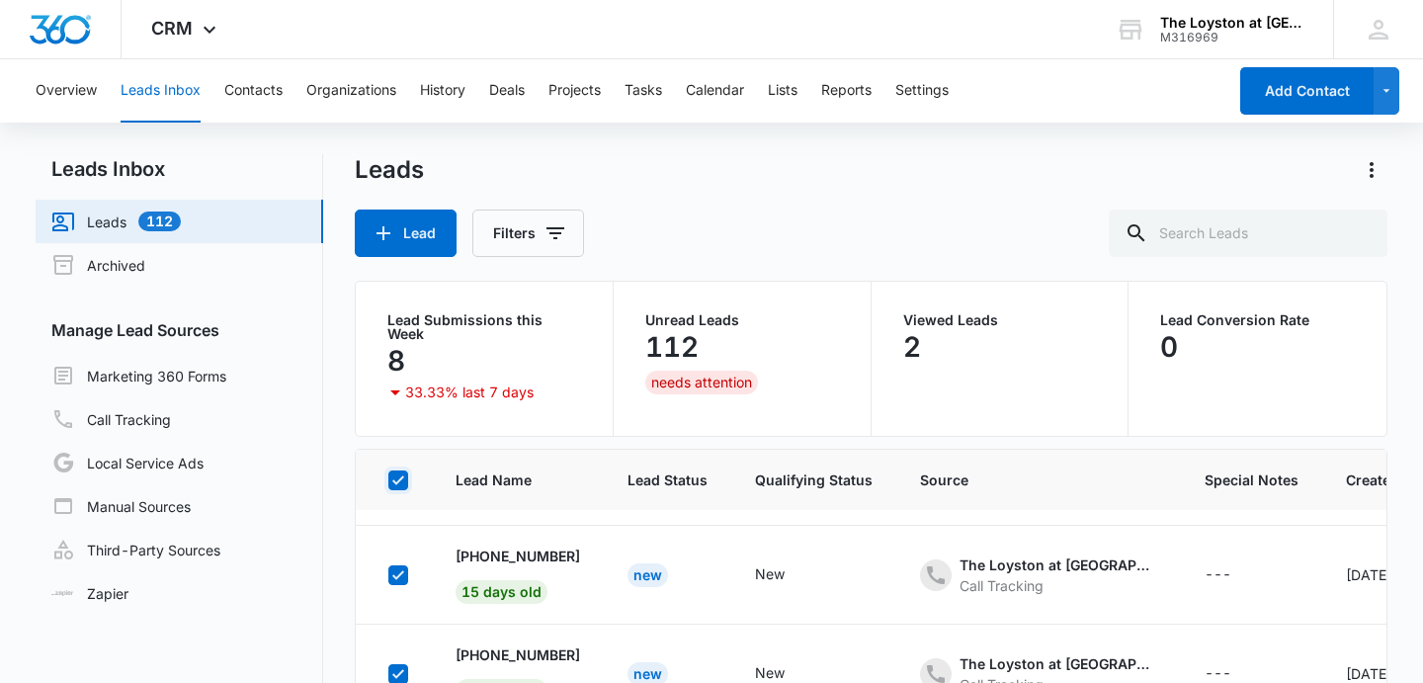
checkbox input "true"
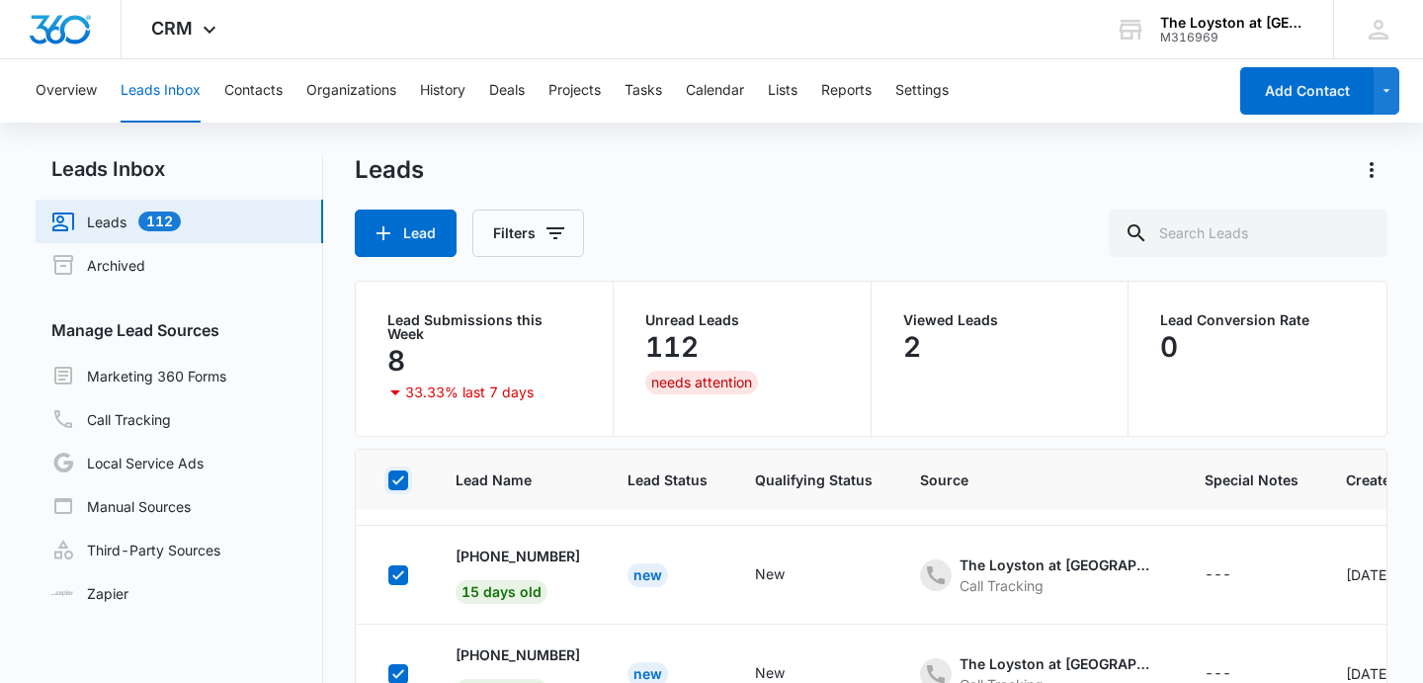
checkbox input "true"
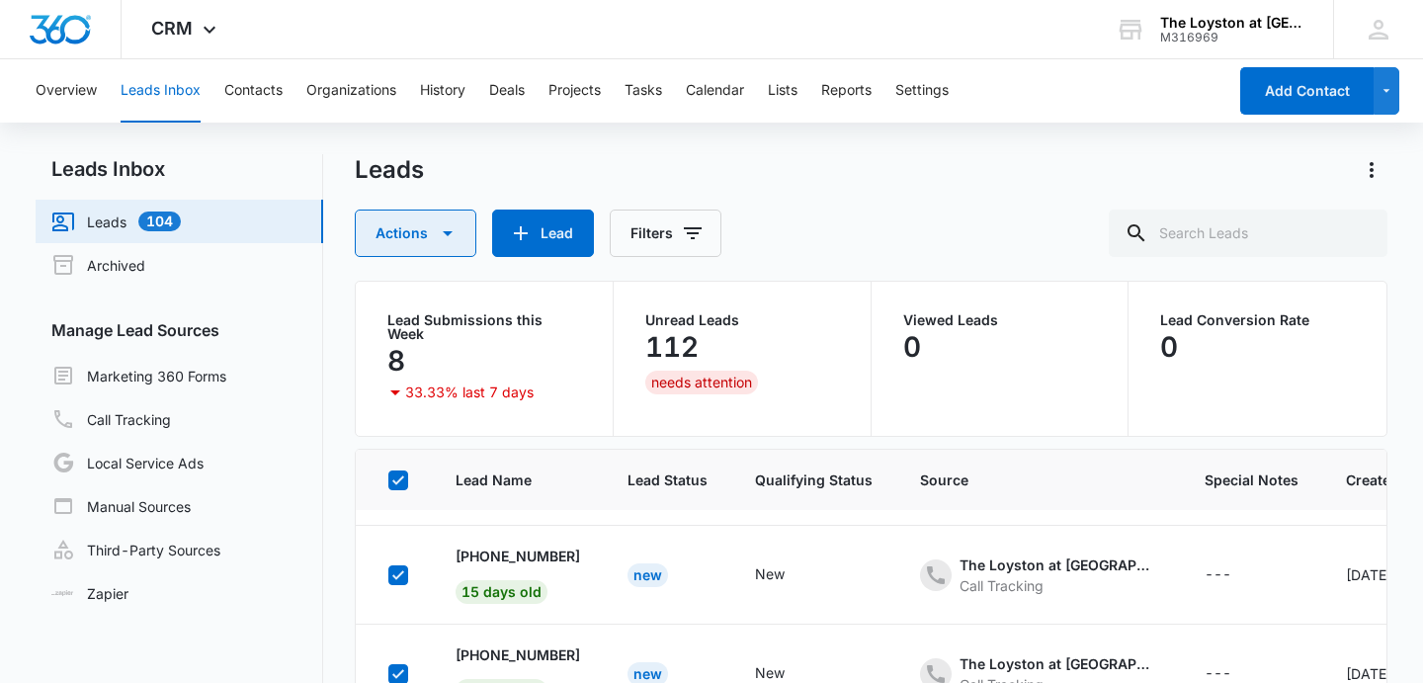
click at [447, 230] on icon "button" at bounding box center [448, 233] width 24 height 24
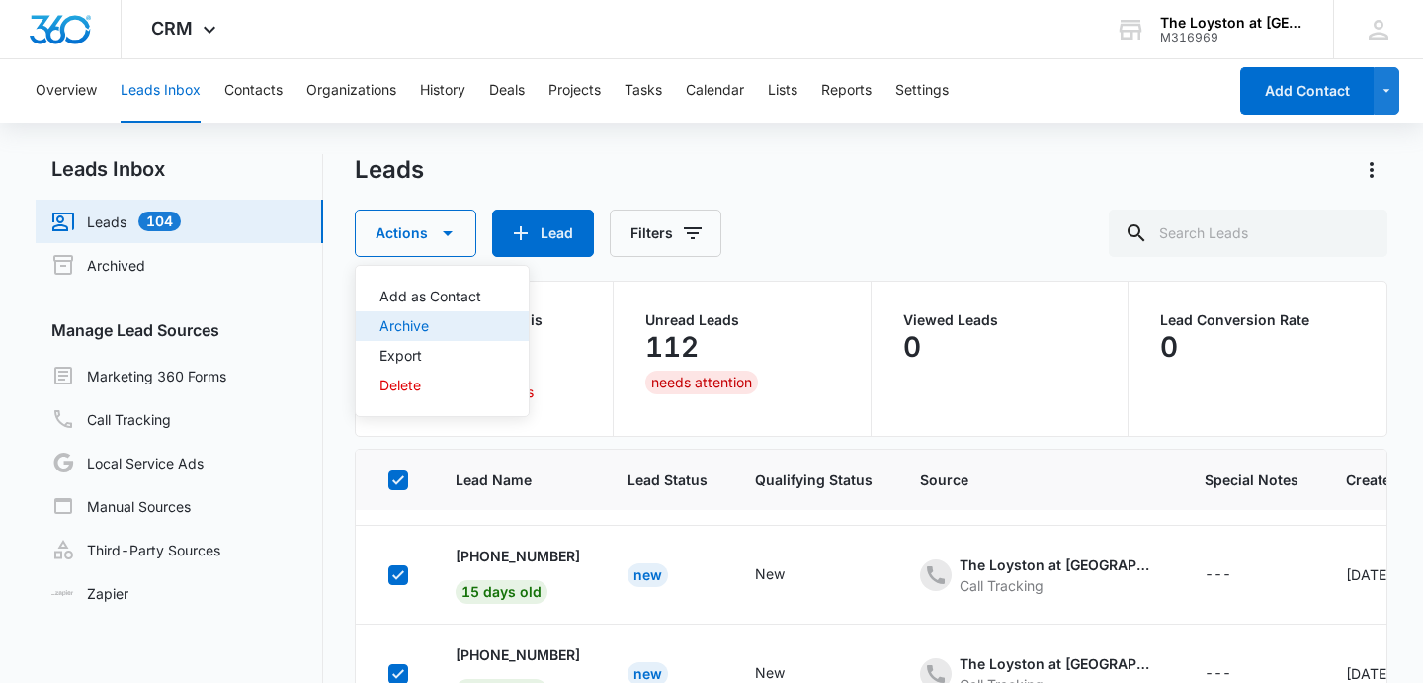
click at [429, 328] on div "Archive" at bounding box center [430, 326] width 102 height 14
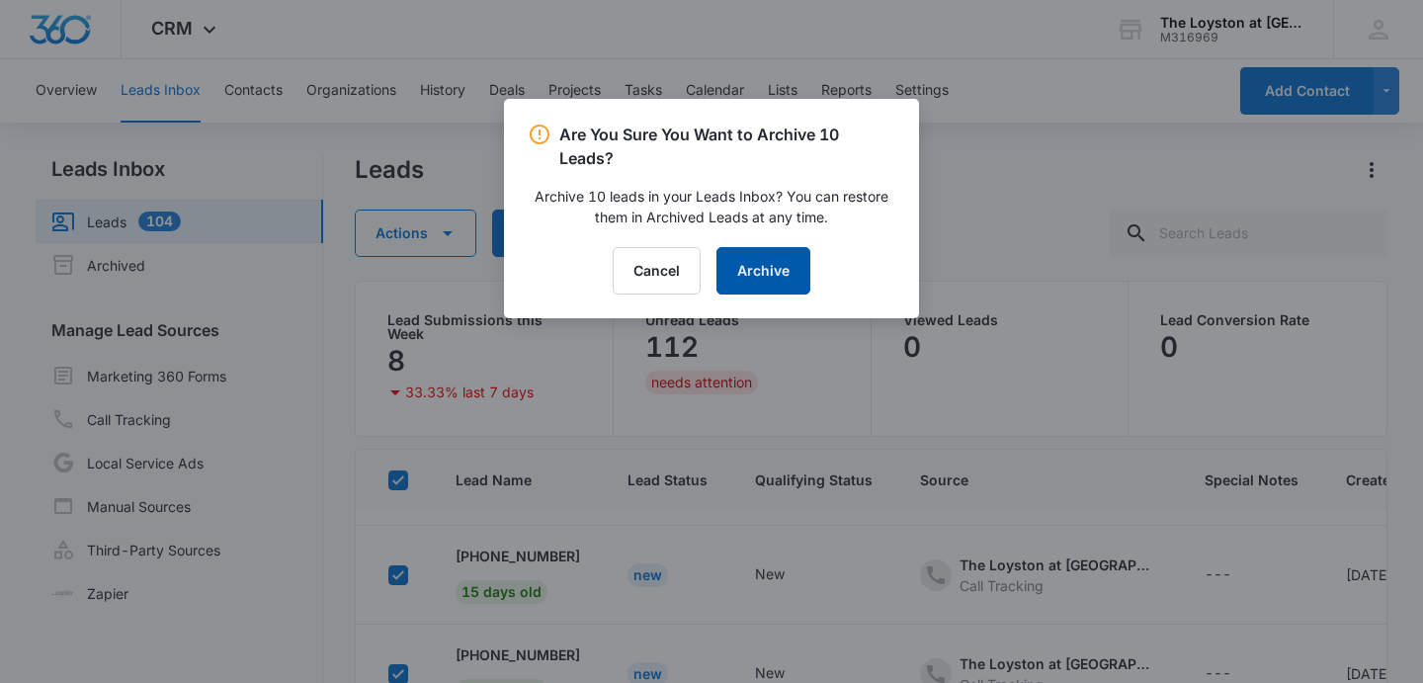
click at [774, 280] on button "Archive" at bounding box center [763, 270] width 94 height 47
checkbox input "false"
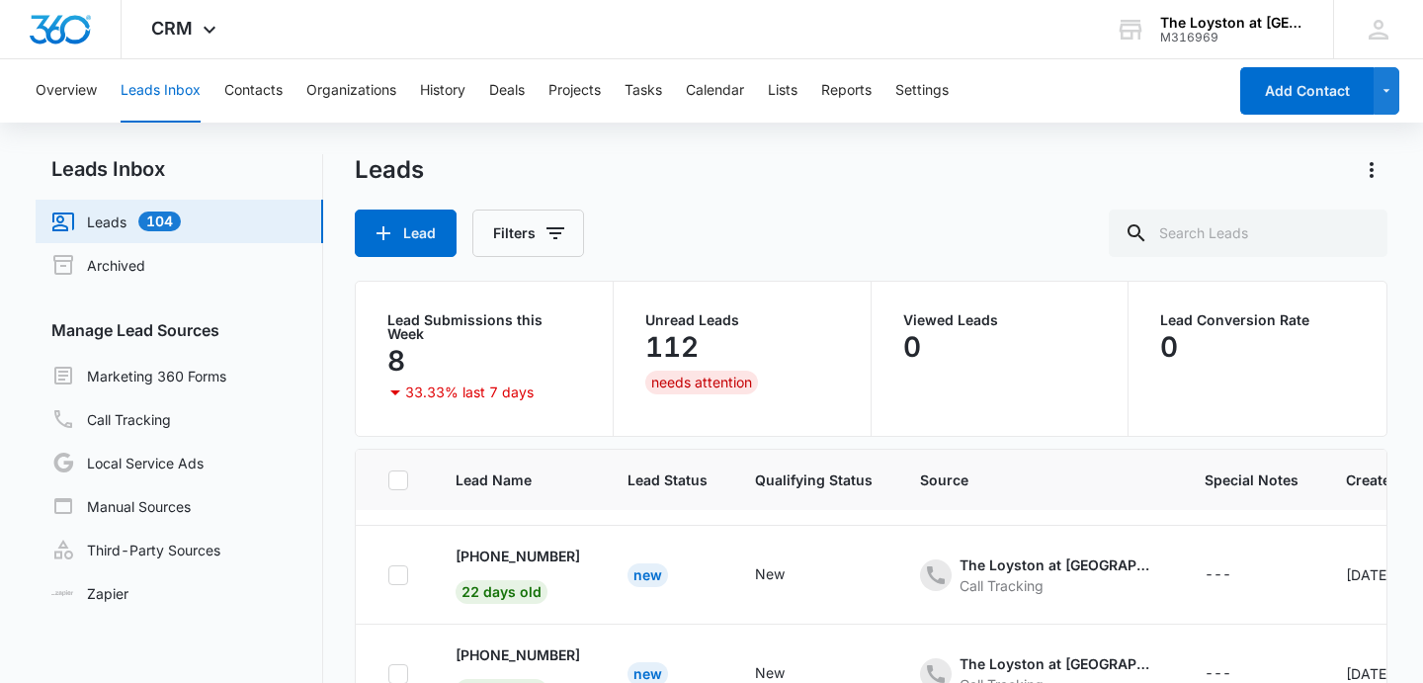
scroll to position [0, 0]
